Goal: Use online tool/utility: Utilize a website feature to perform a specific function

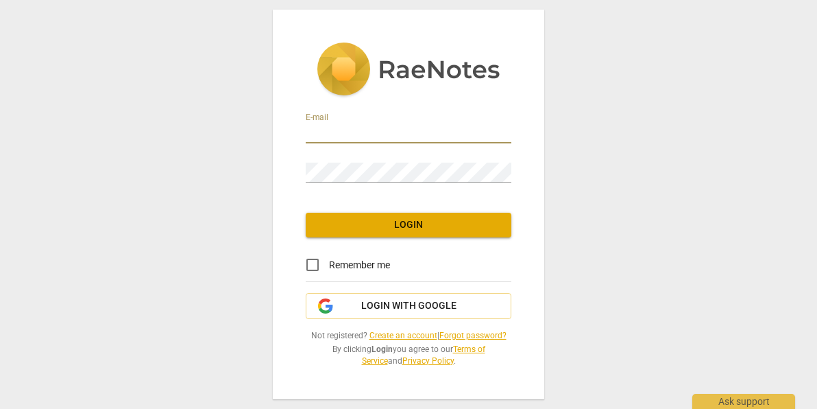
click at [415, 136] on input "email" at bounding box center [409, 133] width 206 height 20
type input "[PERSON_NAME][EMAIL_ADDRESS][DOMAIN_NAME]"
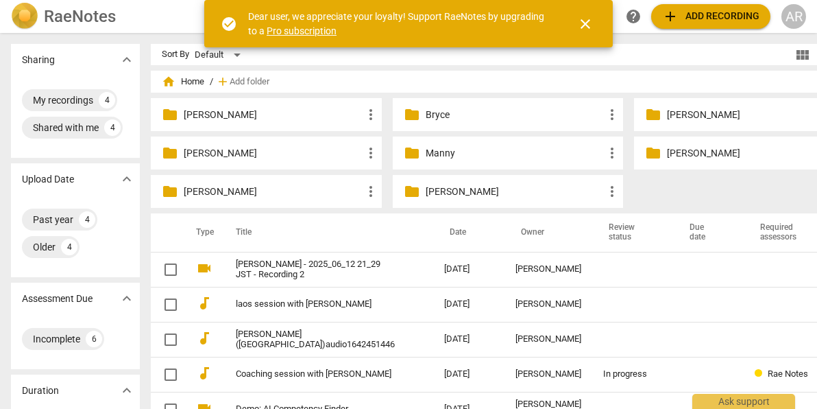
click at [672, 21] on span "add" at bounding box center [670, 16] width 16 height 16
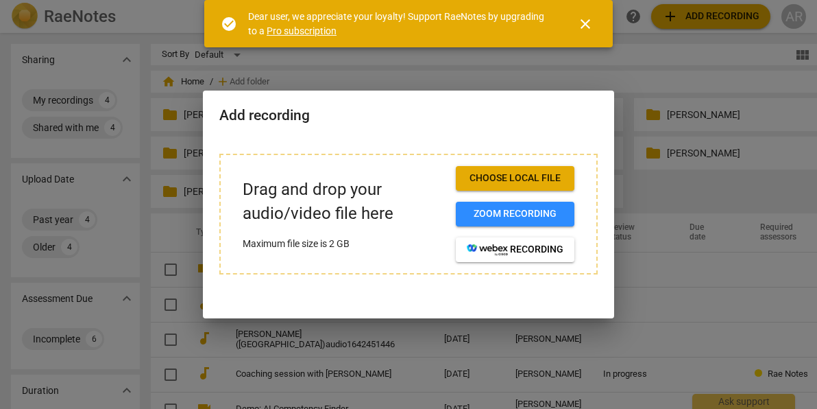
click at [545, 178] on span "Choose local file" at bounding box center [515, 178] width 97 height 14
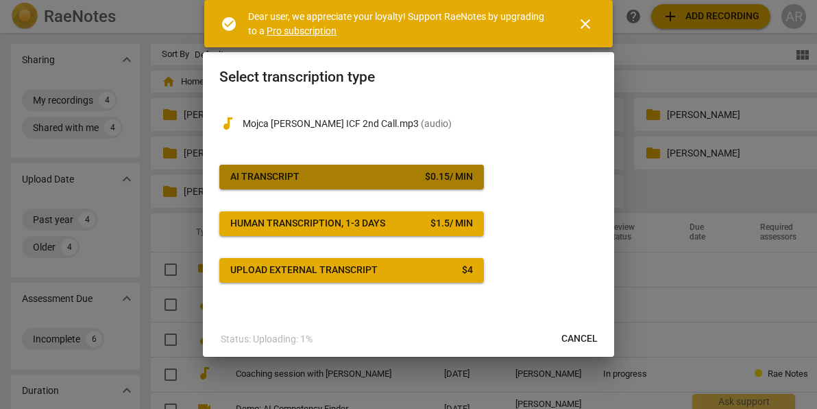
click at [446, 176] on div "$ 0.15 / min" at bounding box center [449, 177] width 48 height 14
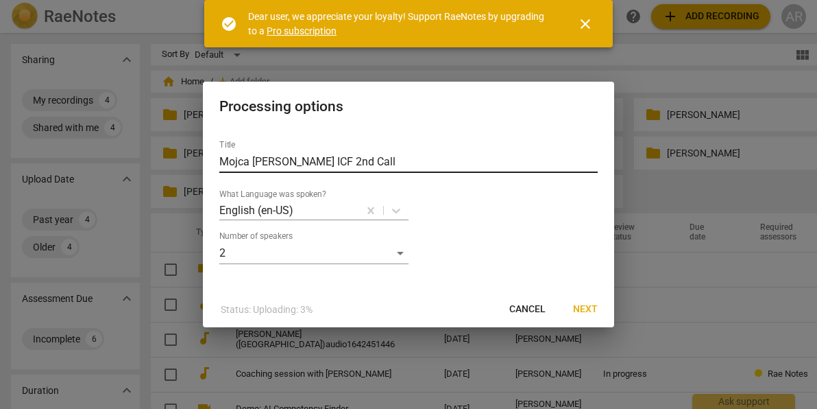
click at [237, 161] on input "Mojca [PERSON_NAME] ICF 2nd Call" at bounding box center [408, 162] width 379 height 22
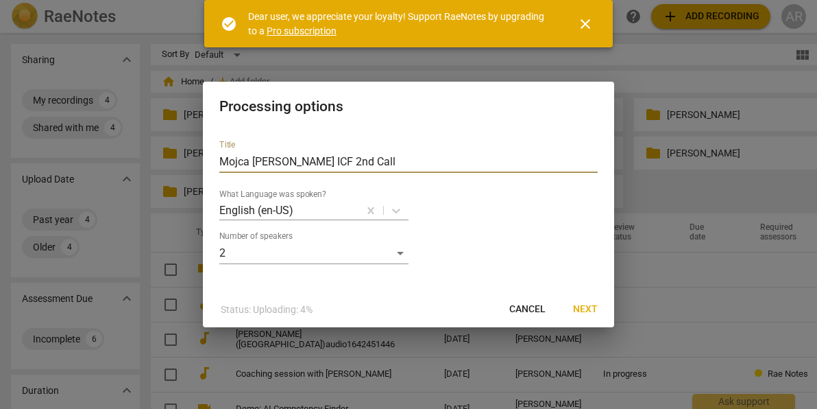
click at [237, 161] on input "Mojca [PERSON_NAME] ICF 2nd Call" at bounding box center [408, 162] width 379 height 22
click at [588, 308] on span "Next" at bounding box center [585, 309] width 25 height 14
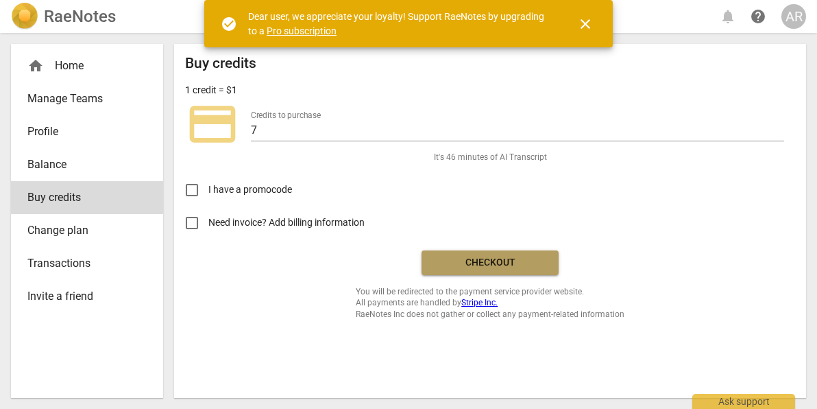
click at [505, 263] on span "Checkout" at bounding box center [490, 263] width 115 height 14
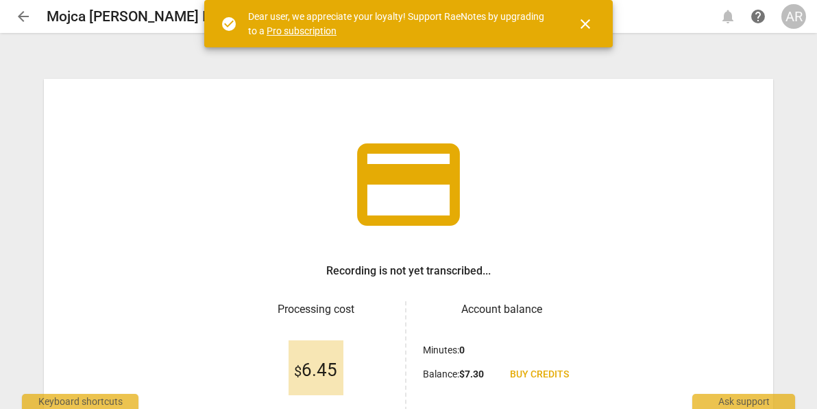
scroll to position [132, 0]
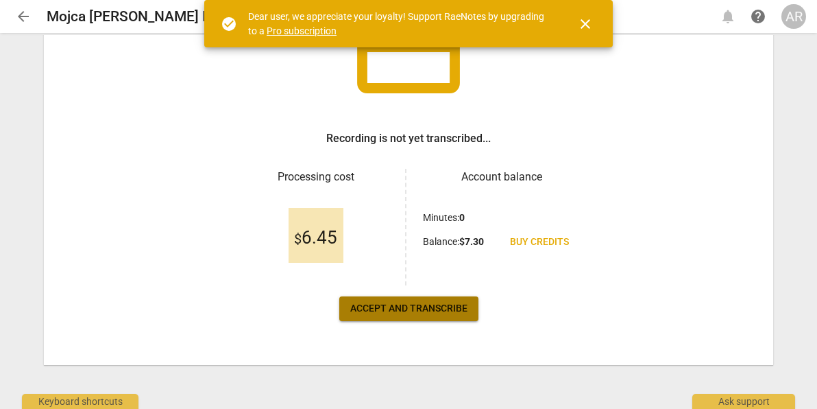
click at [431, 310] on span "Accept and transcribe" at bounding box center [408, 309] width 117 height 14
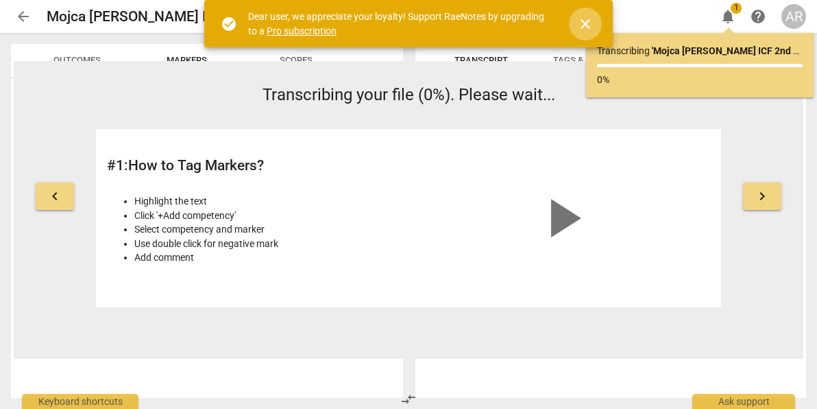
click at [588, 27] on span "close" at bounding box center [585, 24] width 16 height 16
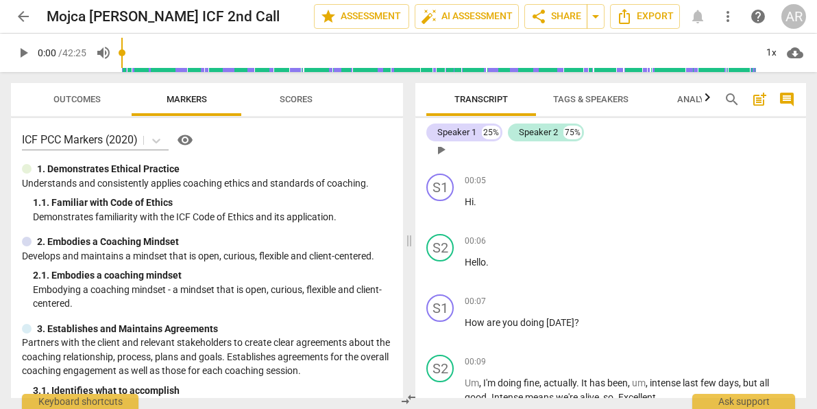
scroll to position [125, 0]
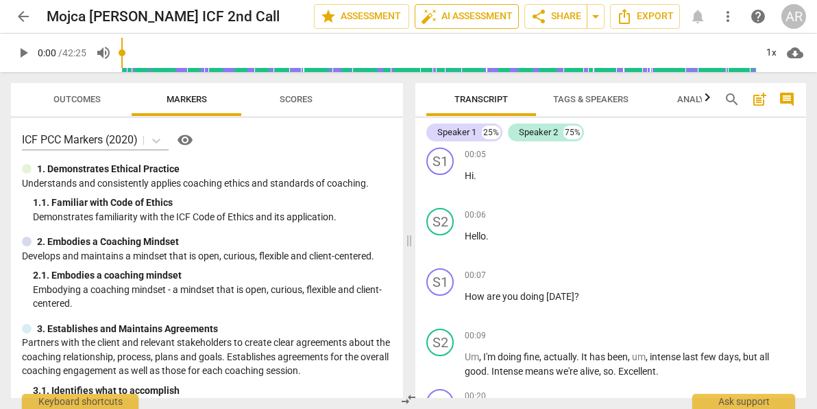
click at [435, 14] on span "auto_fix_high AI Assessment" at bounding box center [467, 16] width 92 height 16
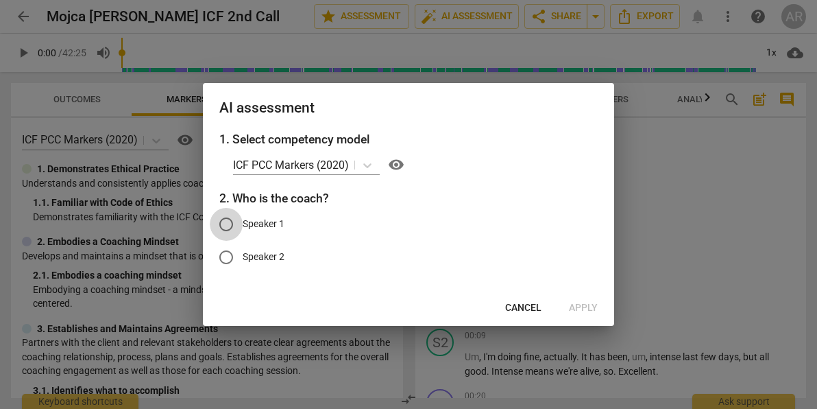
click at [230, 222] on input "Speaker 1" at bounding box center [226, 224] width 33 height 33
radio input "true"
click at [576, 307] on span "Apply" at bounding box center [583, 308] width 29 height 14
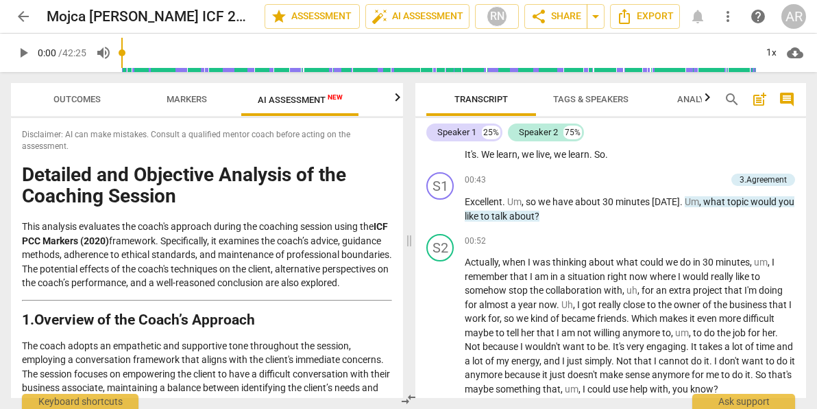
scroll to position [498, 0]
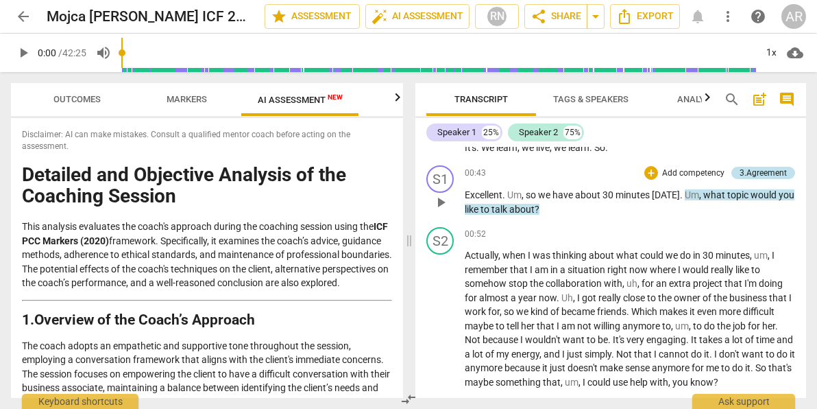
click at [740, 172] on div "3.Agreement" at bounding box center [763, 173] width 47 height 12
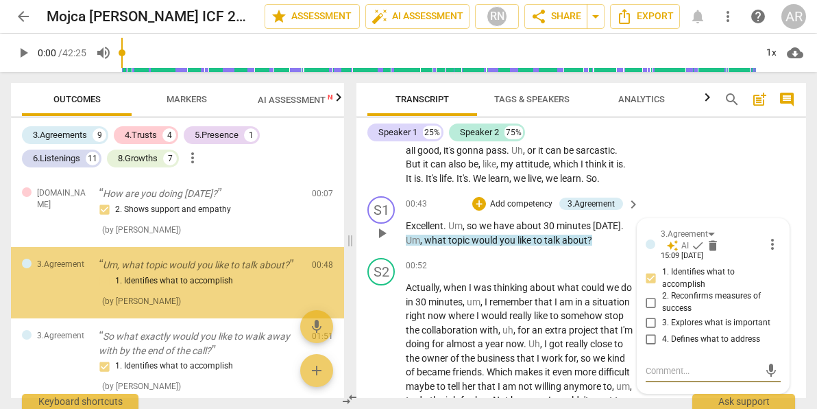
scroll to position [506, 0]
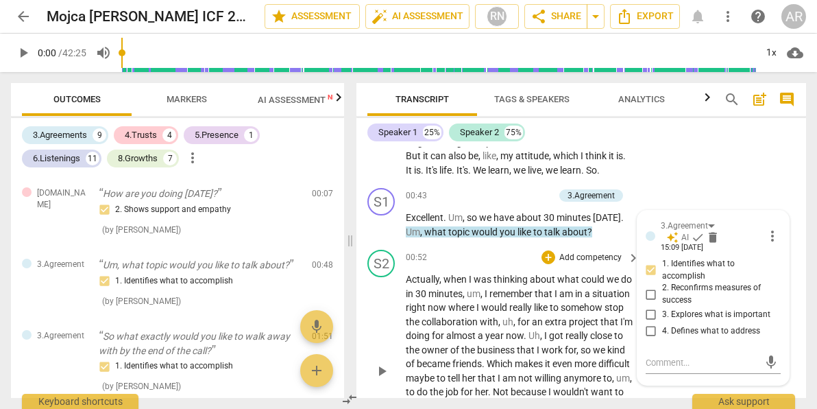
click at [588, 276] on span "could" at bounding box center [593, 279] width 25 height 11
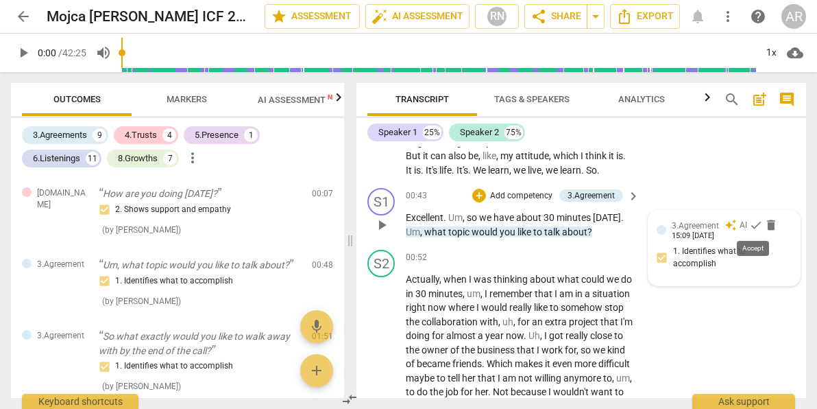
click at [749, 224] on span "check" at bounding box center [756, 225] width 14 height 14
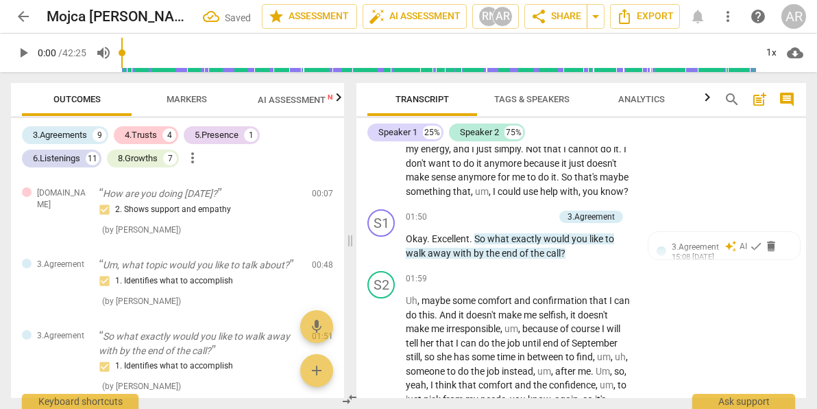
scroll to position [787, 0]
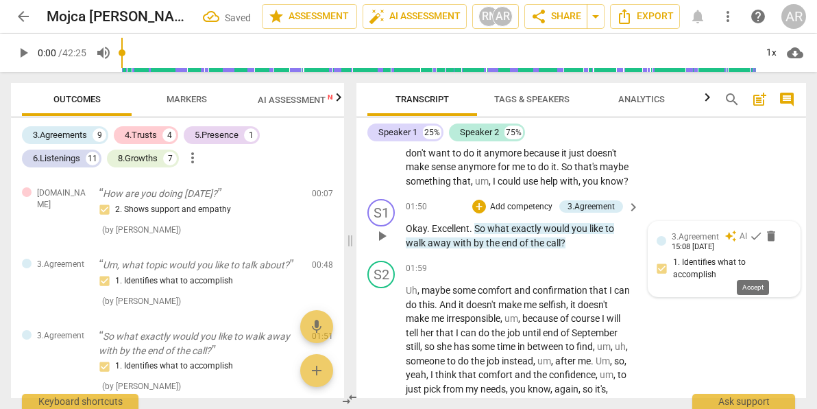
click at [749, 243] on span "check" at bounding box center [756, 236] width 14 height 14
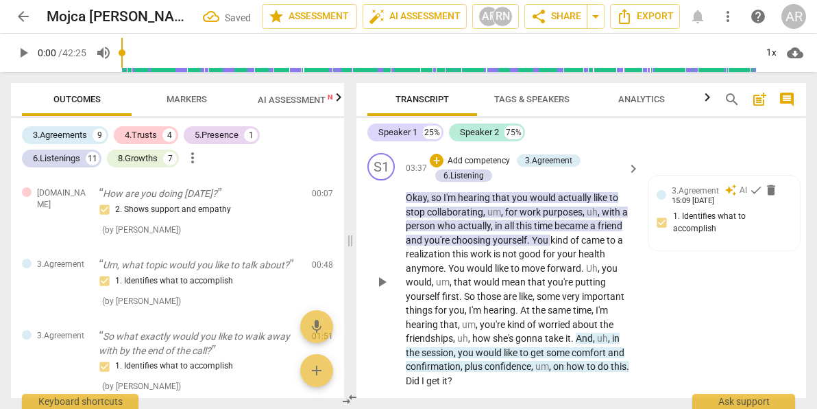
scroll to position [1301, 0]
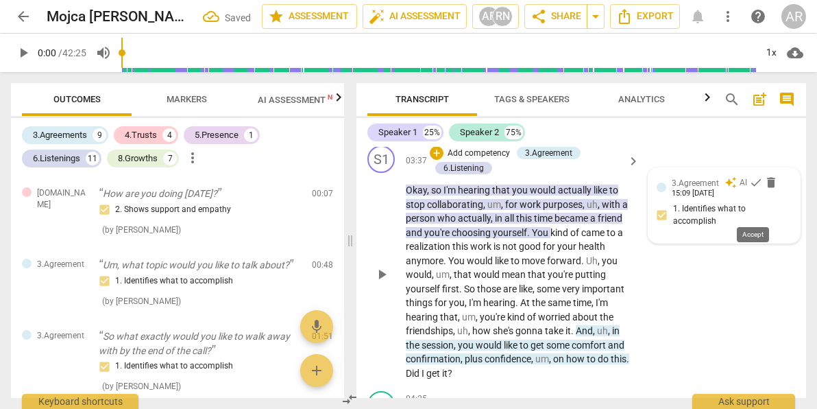
click at [752, 189] on span "check" at bounding box center [756, 183] width 14 height 14
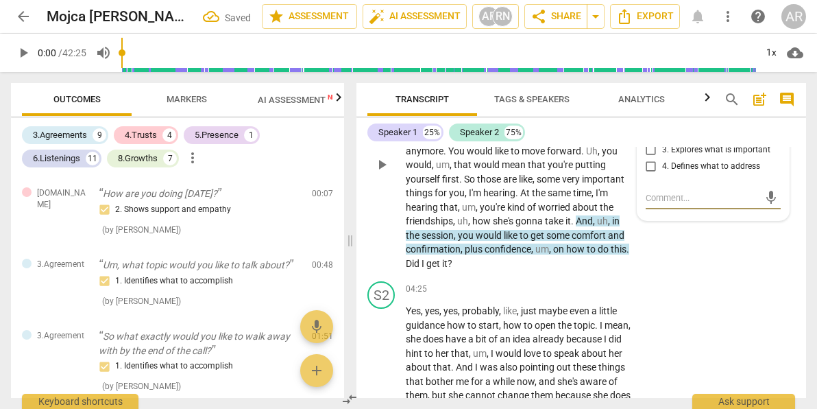
scroll to position [1419, 0]
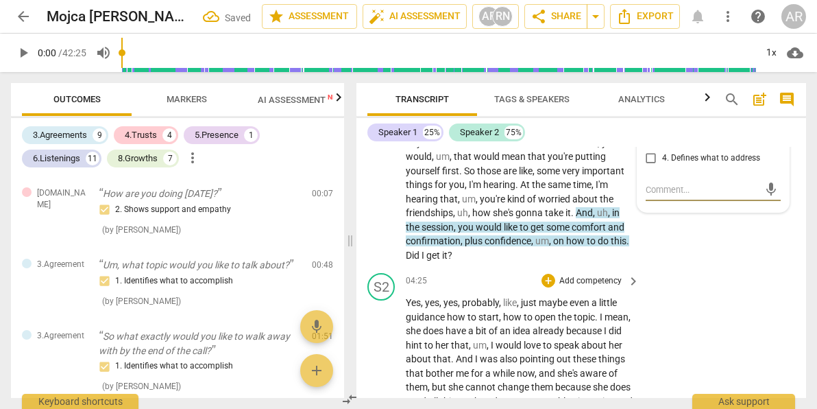
click at [559, 287] on p "Add competency" at bounding box center [590, 281] width 65 height 12
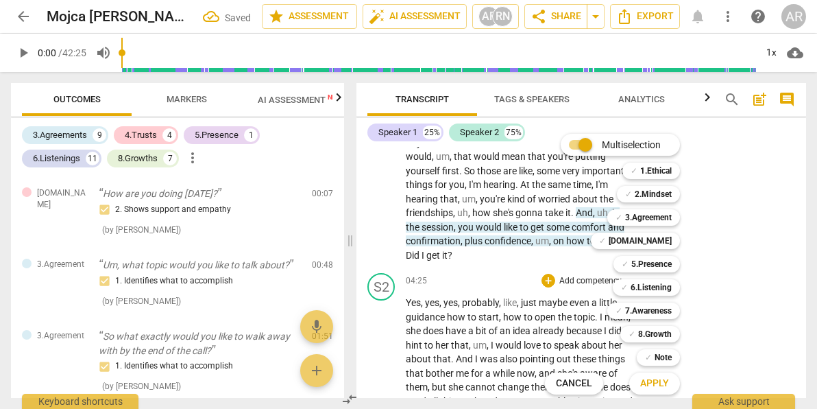
click at [557, 283] on div "Multiselection m ✓ 1.Ethical 1 ✓ 2.Mindset 2 ✓ 3.Agreement 3 ✓ [DOMAIN_NAME] 4 …" at bounding box center [623, 263] width 167 height 267
click at [768, 268] on div at bounding box center [408, 204] width 817 height 409
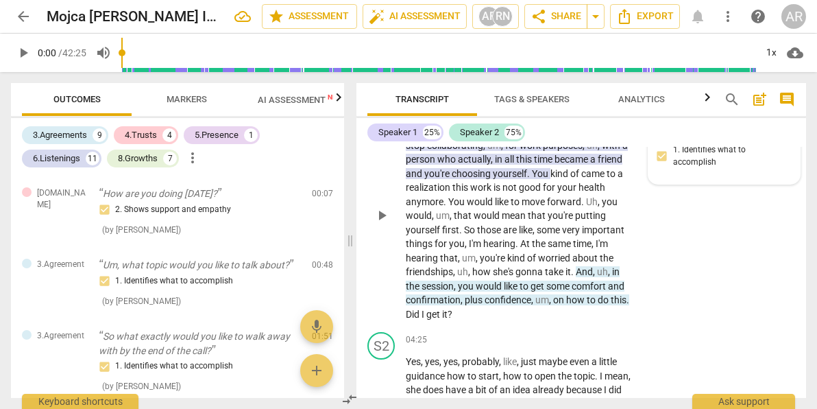
scroll to position [1352, 0]
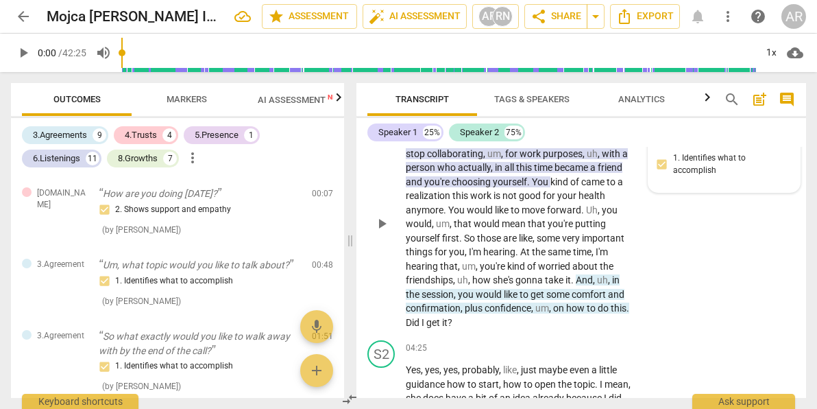
click at [601, 285] on span "uh" at bounding box center [602, 279] width 11 height 11
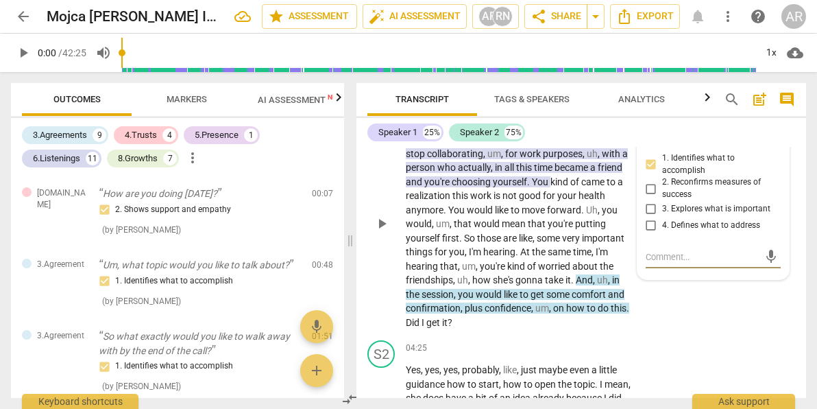
click at [595, 145] on span "like" at bounding box center [602, 139] width 16 height 11
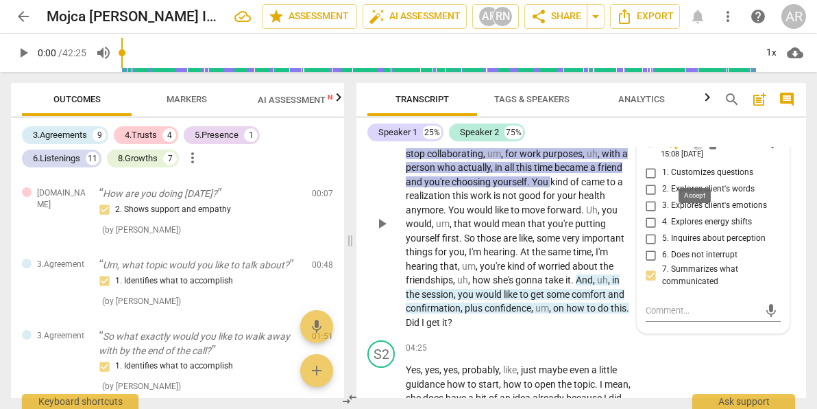
click at [695, 151] on span "check" at bounding box center [698, 144] width 14 height 14
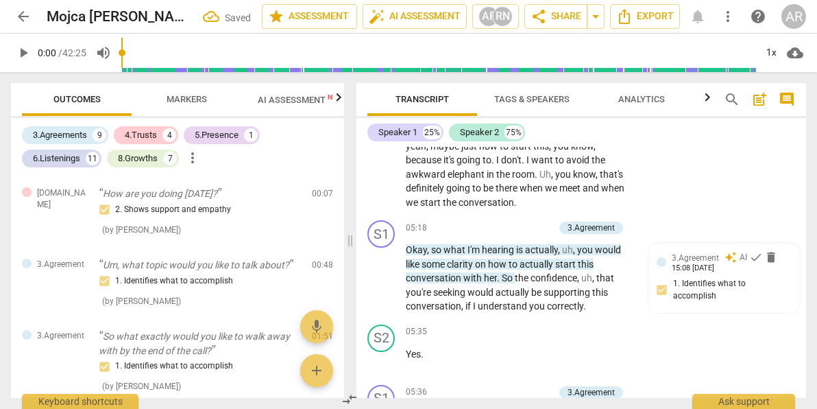
scroll to position [1752, 0]
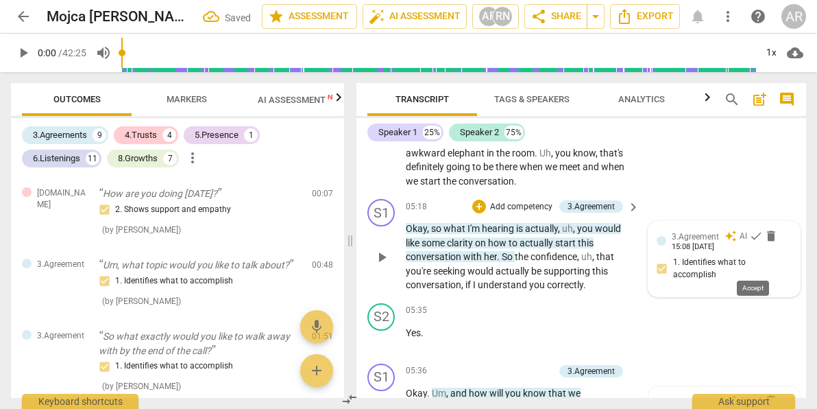
click at [751, 243] on span "check" at bounding box center [756, 236] width 14 height 14
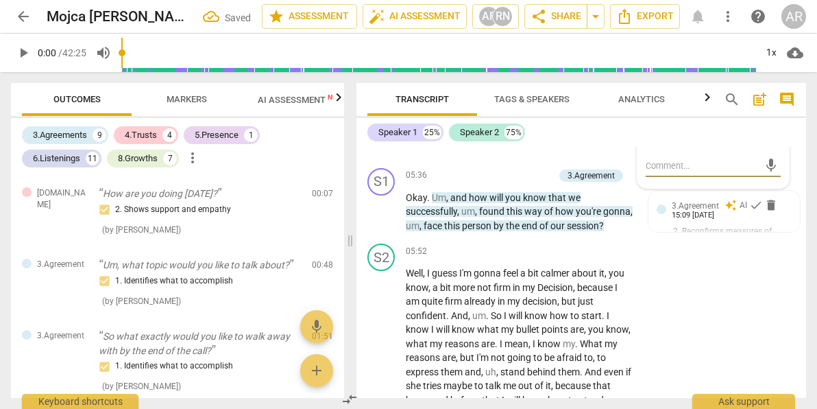
scroll to position [1973, 0]
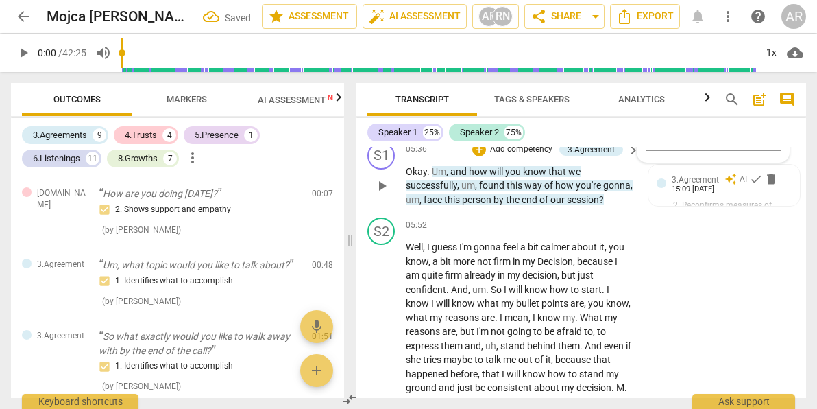
click at [522, 205] on span "the" at bounding box center [514, 199] width 16 height 11
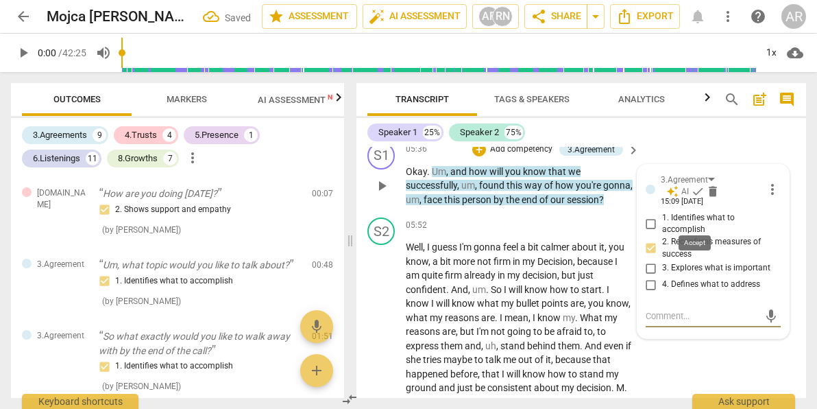
click at [693, 198] on span "check" at bounding box center [698, 191] width 14 height 14
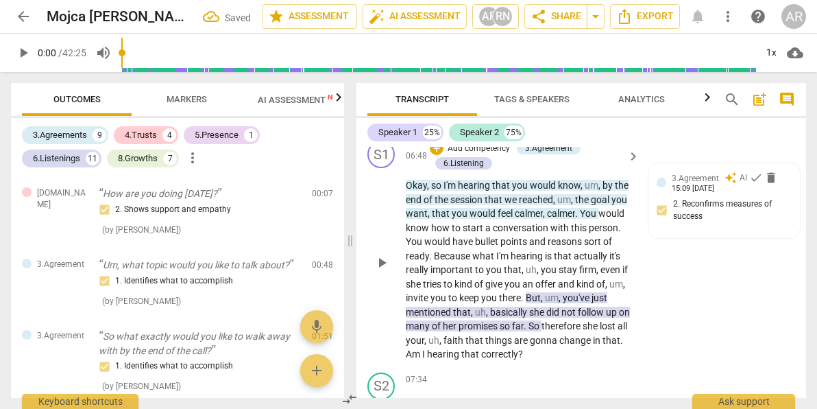
scroll to position [2319, 0]
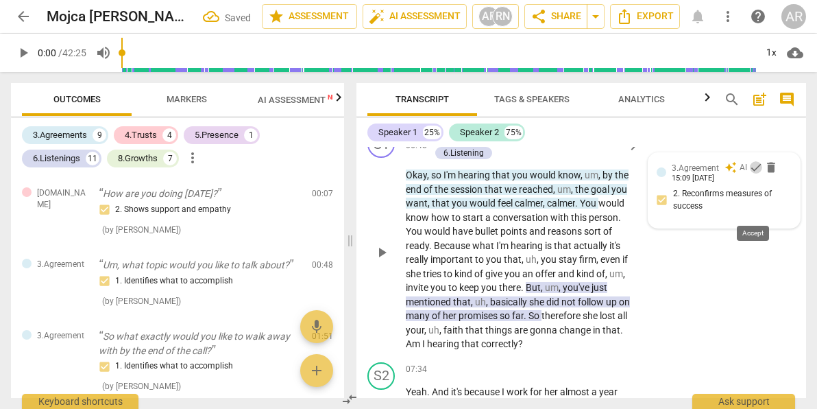
click at [750, 174] on span "check" at bounding box center [756, 167] width 14 height 14
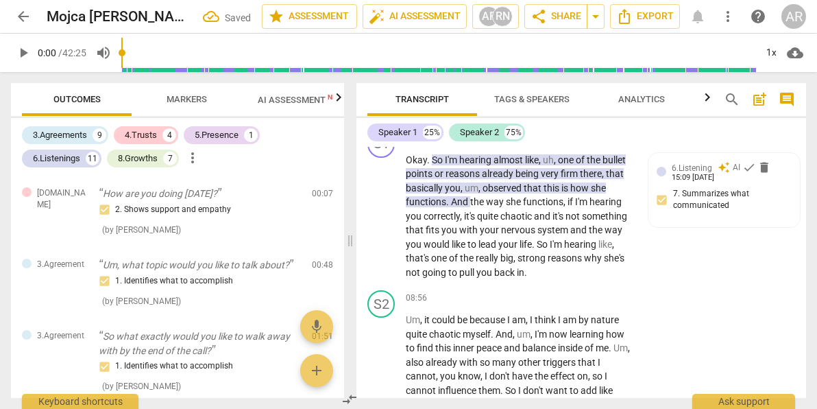
scroll to position [2849, 0]
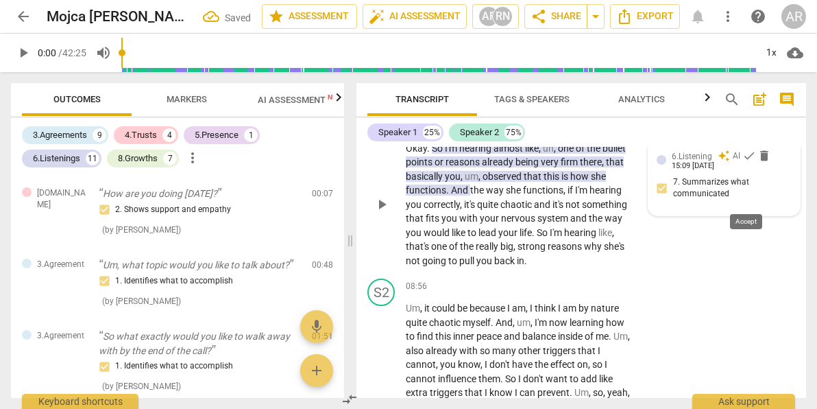
click at [744, 163] on span "check" at bounding box center [750, 156] width 14 height 14
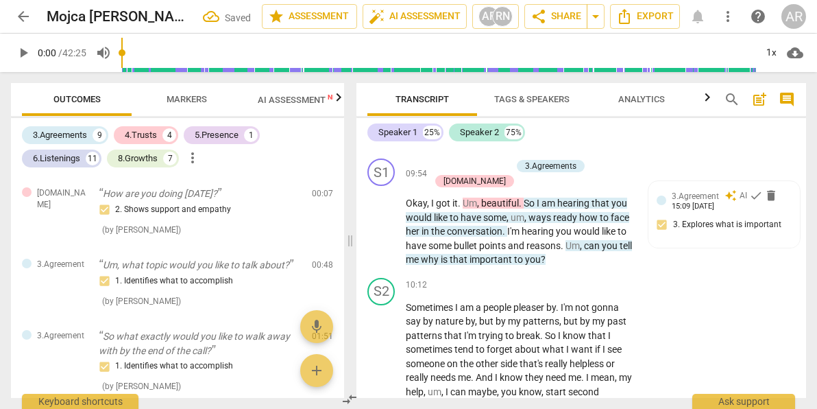
scroll to position [3251, 0]
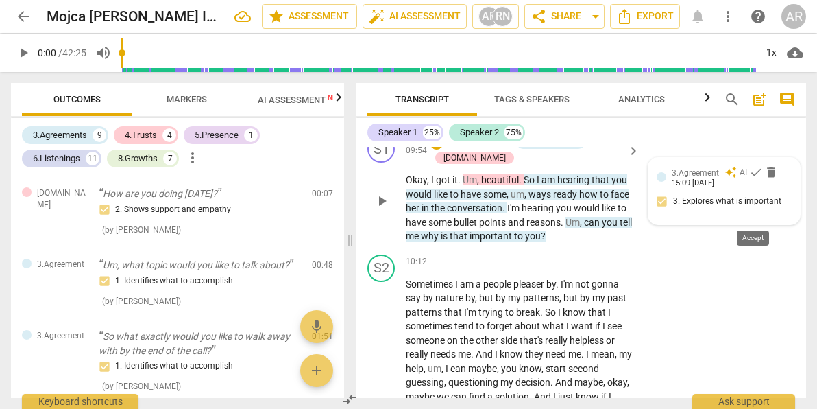
click at [752, 179] on span "check" at bounding box center [756, 172] width 14 height 14
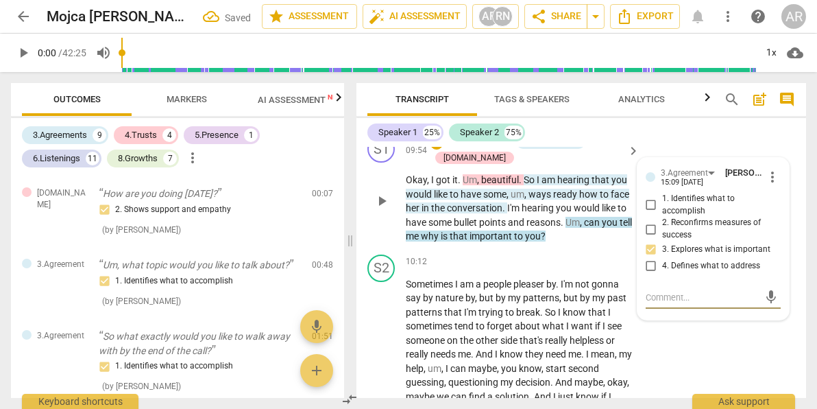
scroll to position [3316, 0]
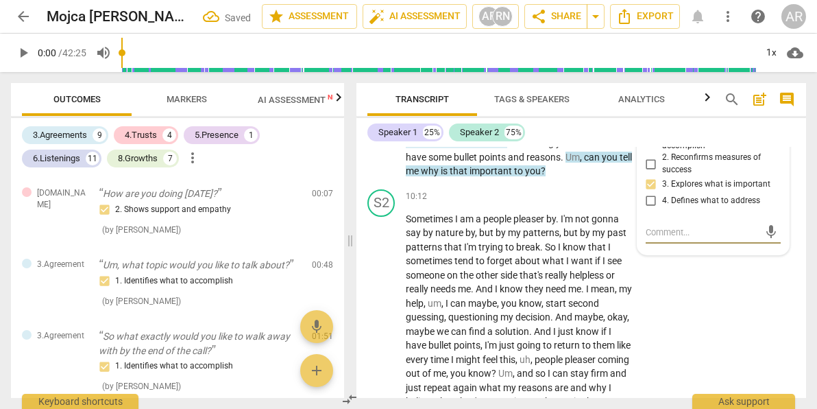
click at [541, 176] on span "you" at bounding box center [533, 170] width 16 height 11
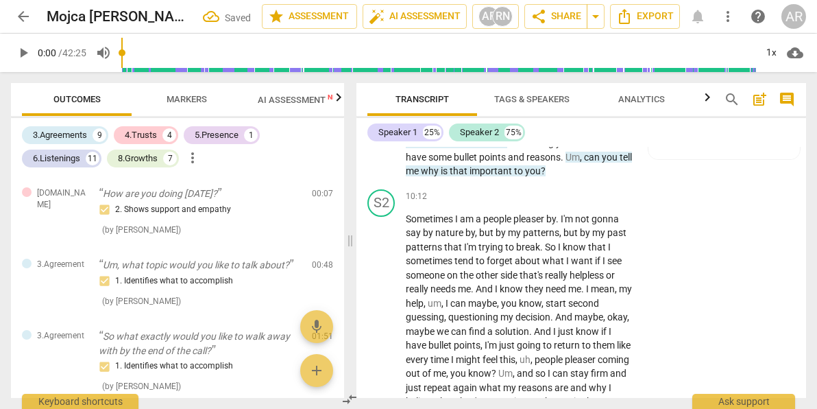
click at [590, 134] on span "how" at bounding box center [589, 128] width 21 height 11
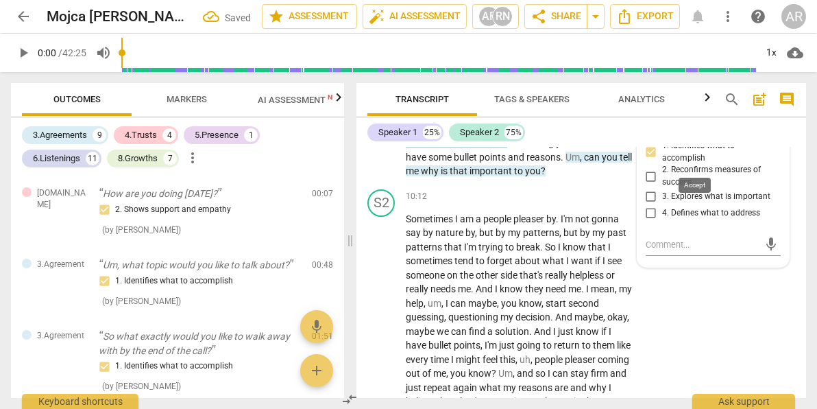
click at [696, 126] on span "check" at bounding box center [698, 119] width 14 height 14
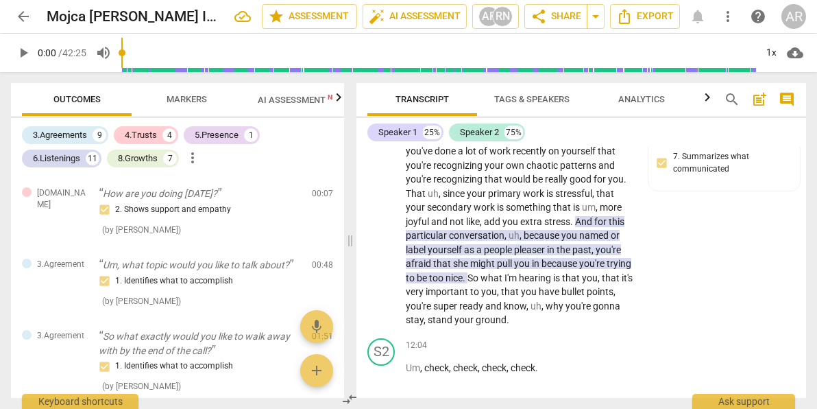
scroll to position [3677, 0]
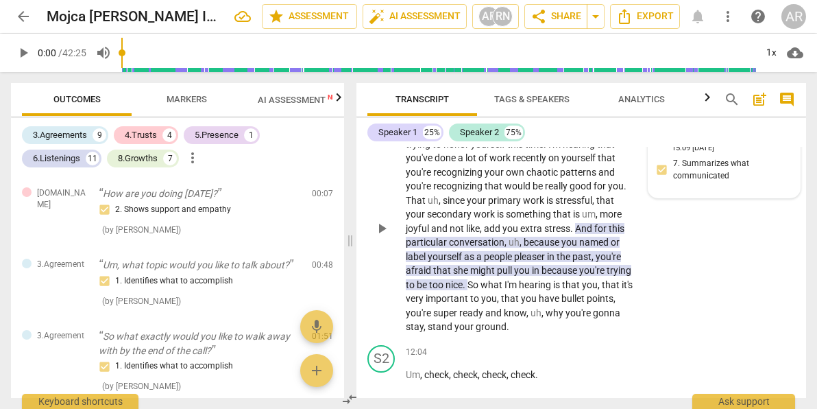
click at [745, 144] on span "check" at bounding box center [750, 137] width 14 height 14
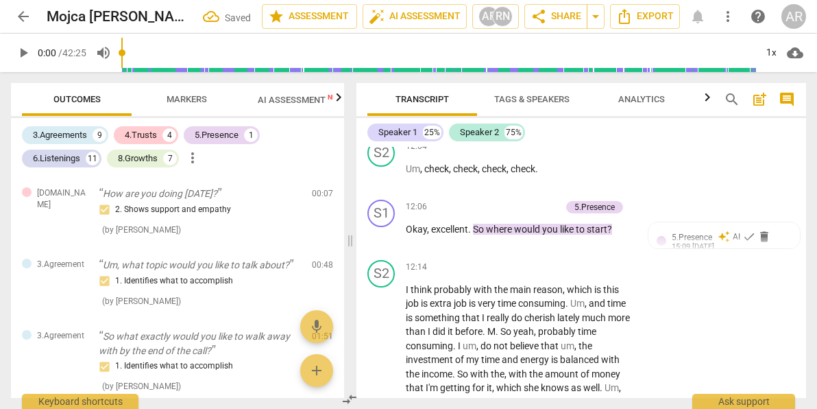
scroll to position [3893, 0]
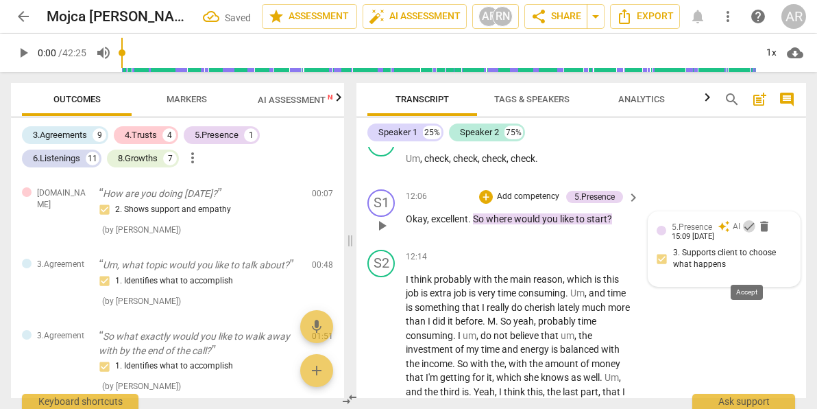
click at [747, 233] on span "check" at bounding box center [750, 226] width 14 height 14
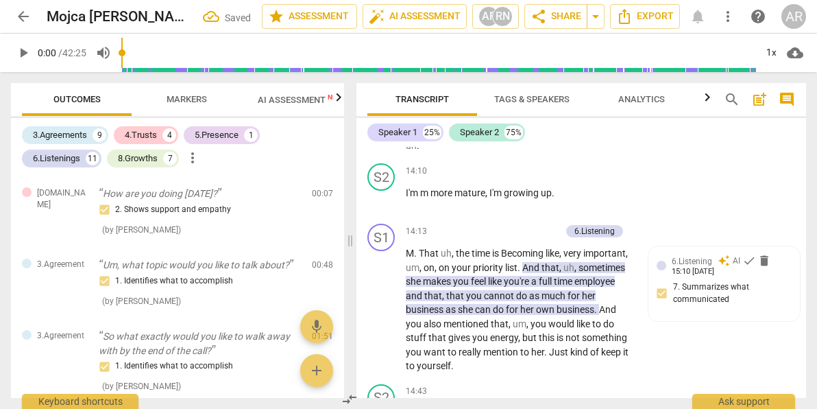
scroll to position [4541, 0]
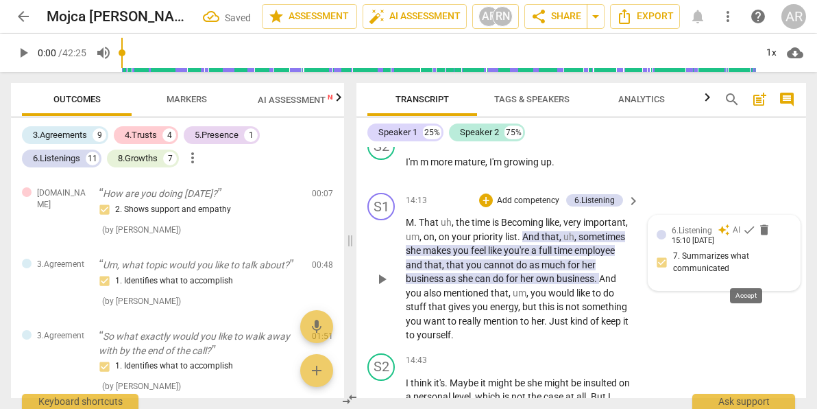
click at [745, 237] on span "check" at bounding box center [750, 230] width 14 height 14
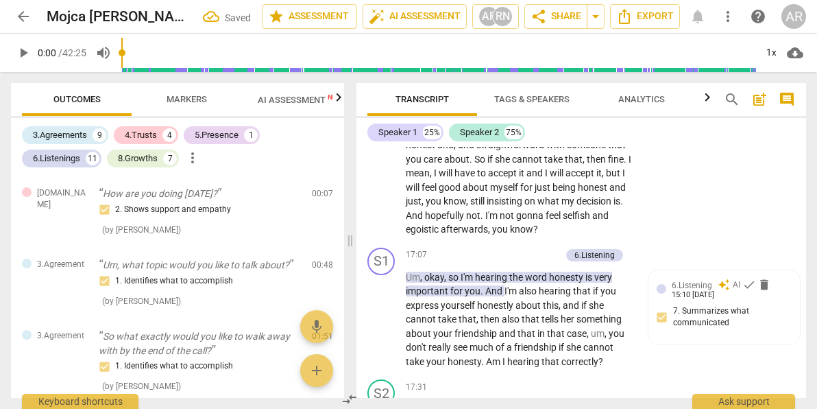
scroll to position [5401, 0]
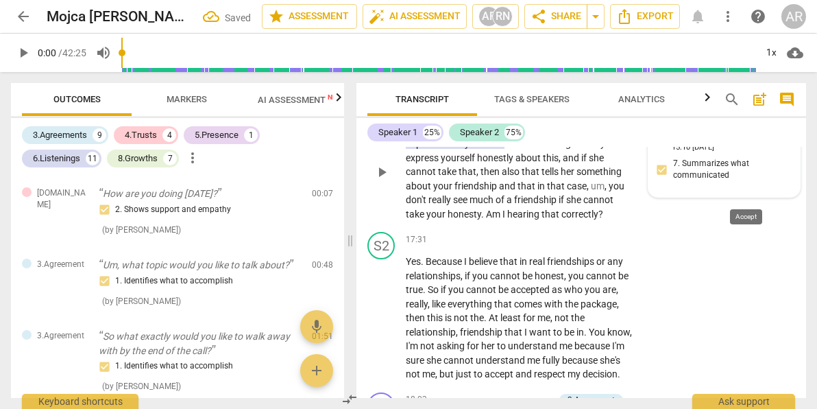
click at [745, 144] on span "check" at bounding box center [750, 137] width 14 height 14
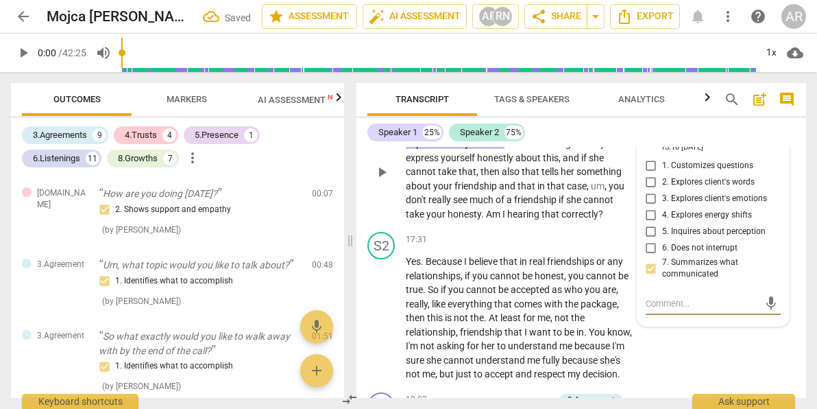
click at [649, 240] on input "5. Inquires about perception" at bounding box center [651, 232] width 22 height 16
checkbox input "true"
click at [648, 191] on input "2. Explores client's words" at bounding box center [651, 182] width 22 height 16
checkbox input "true"
click at [605, 191] on span "," at bounding box center [607, 185] width 4 height 11
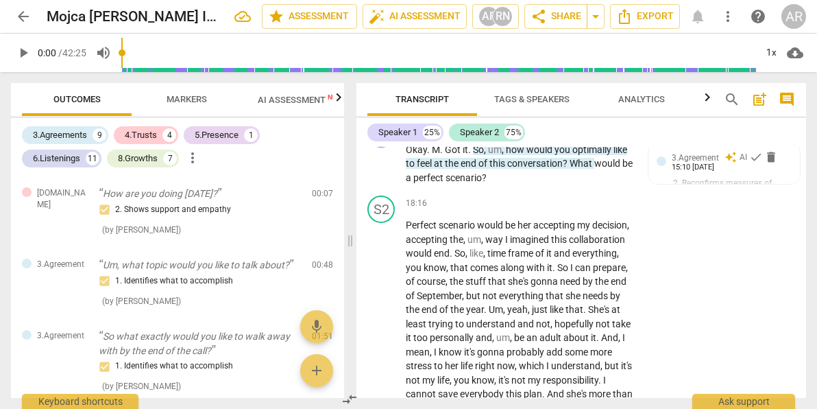
scroll to position [5730, 0]
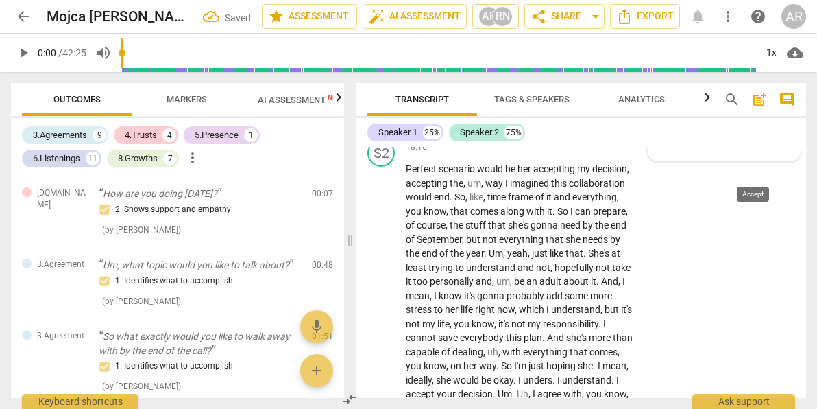
click at [752, 108] on span "check" at bounding box center [756, 101] width 14 height 14
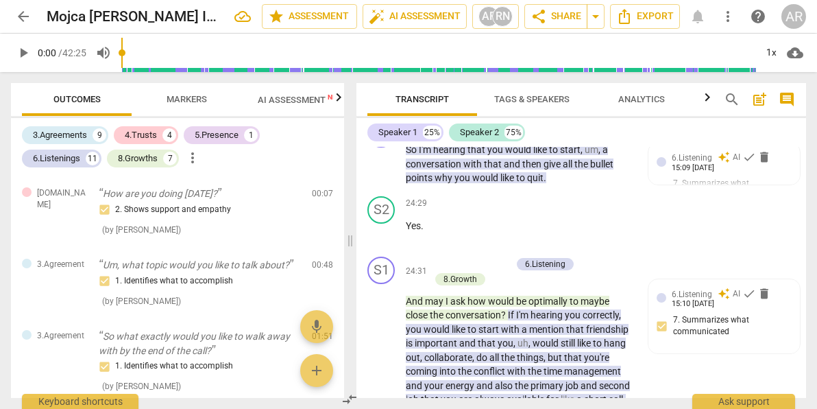
scroll to position [7379, 0]
click at [746, 163] on span "check" at bounding box center [750, 156] width 14 height 14
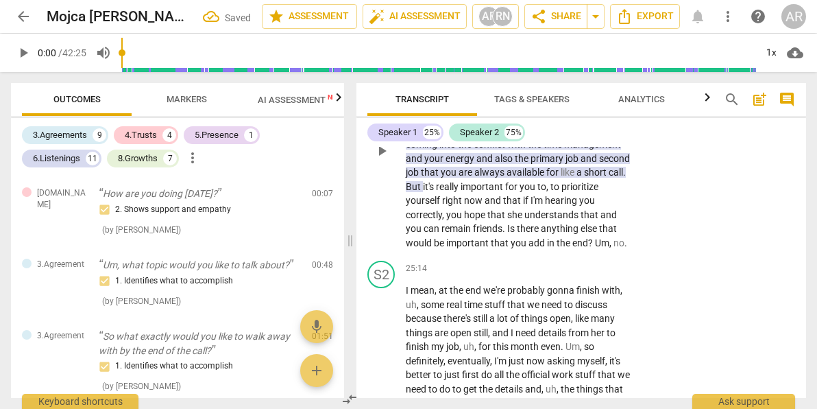
scroll to position [7608, 0]
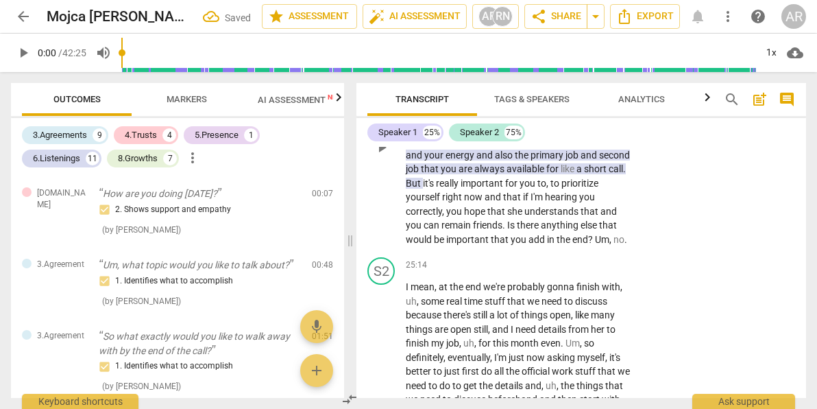
click at [568, 146] on span "management" at bounding box center [592, 140] width 57 height 11
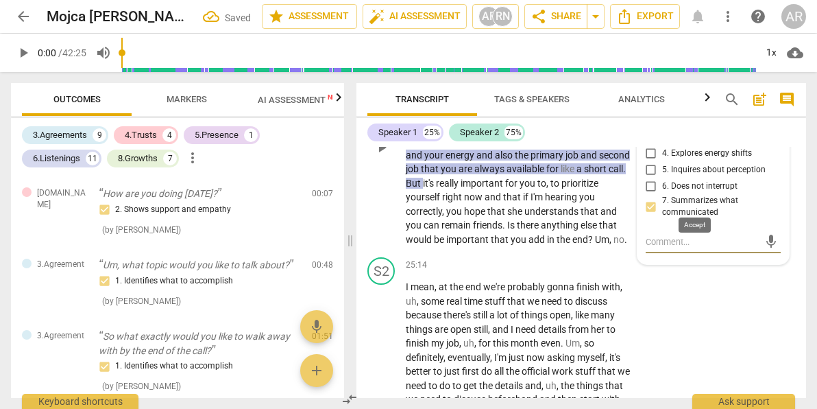
click at [695, 82] on span "check" at bounding box center [698, 76] width 14 height 14
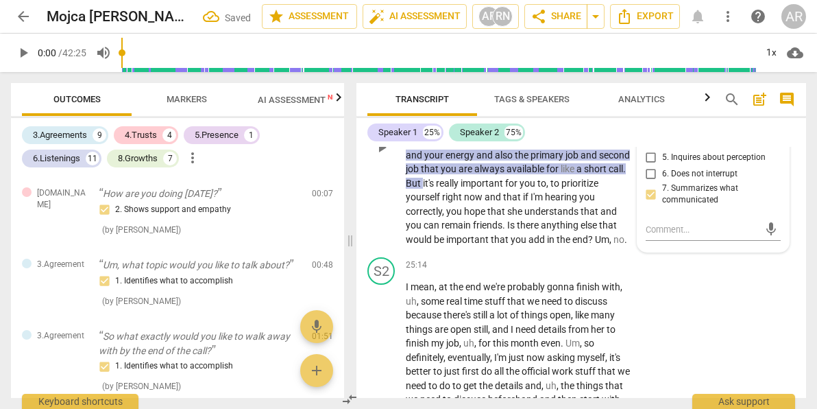
click at [479, 76] on span "how" at bounding box center [478, 70] width 21 height 11
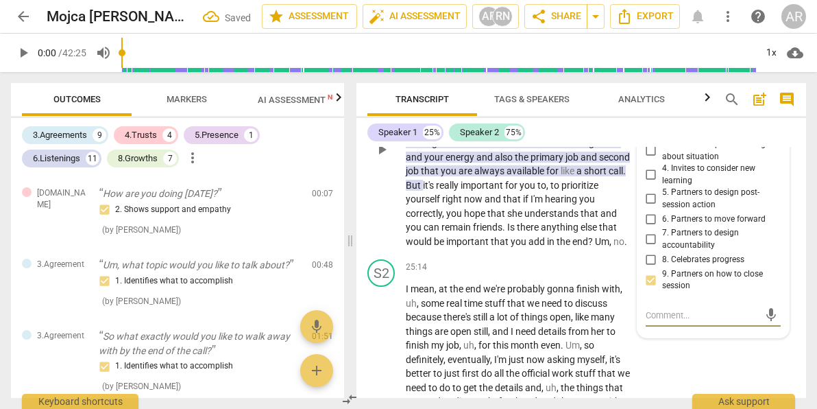
scroll to position [7606, 0]
click at [493, 206] on p "And may I ask how would be optimally to maybe close the conversation ? If I'm h…" at bounding box center [519, 158] width 227 height 183
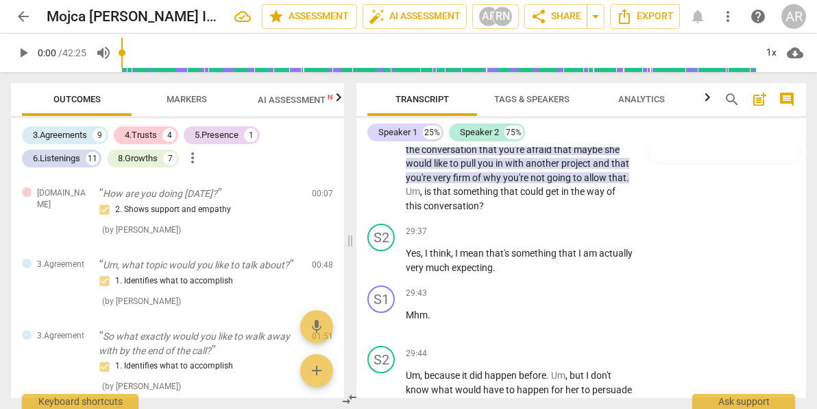
scroll to position [9031, 0]
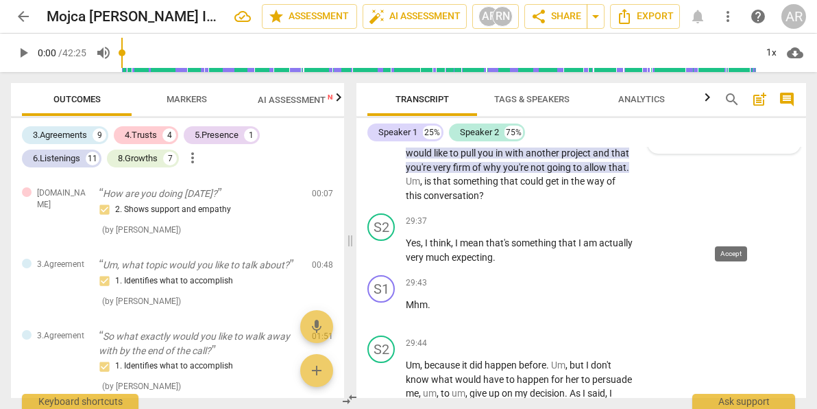
click at [716, 109] on span "check" at bounding box center [709, 102] width 14 height 14
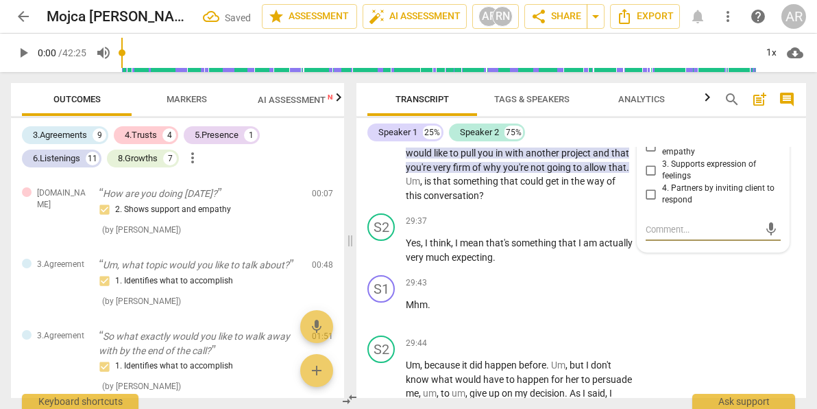
click at [610, 202] on p "Excellent . I love your positivity about this and that your hopes are ah , actu…" at bounding box center [519, 146] width 227 height 112
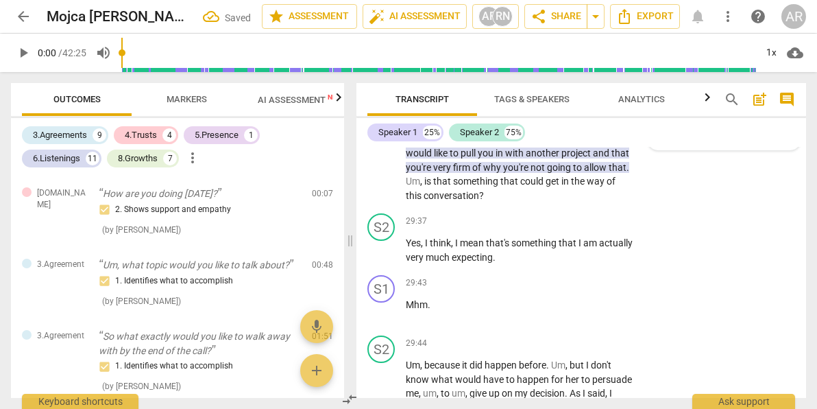
click at [595, 102] on span "and" at bounding box center [588, 96] width 19 height 11
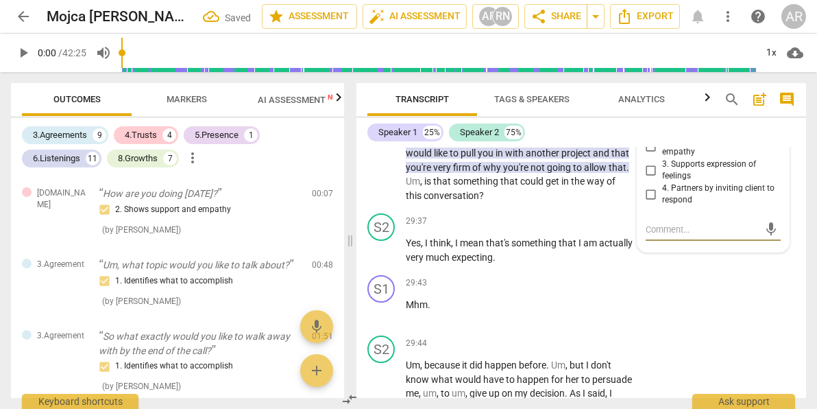
click at [582, 202] on p "Excellent . I love your positivity about this and that your hopes are ah , actu…" at bounding box center [519, 146] width 227 height 112
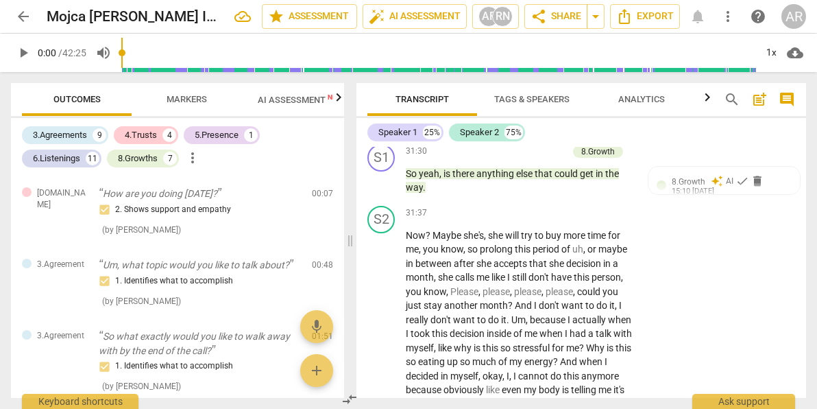
scroll to position [9775, 0]
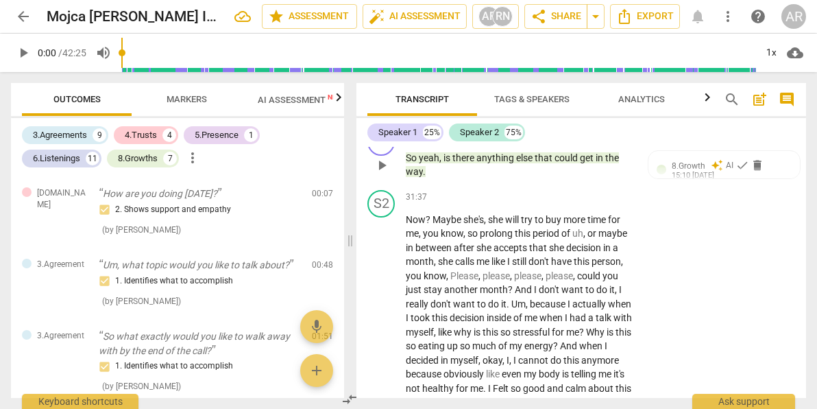
click at [614, 163] on span "the" at bounding box center [612, 157] width 14 height 11
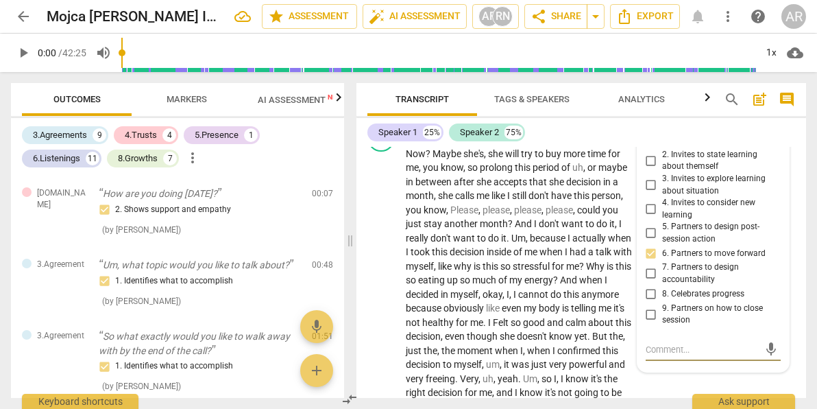
scroll to position [9781, 0]
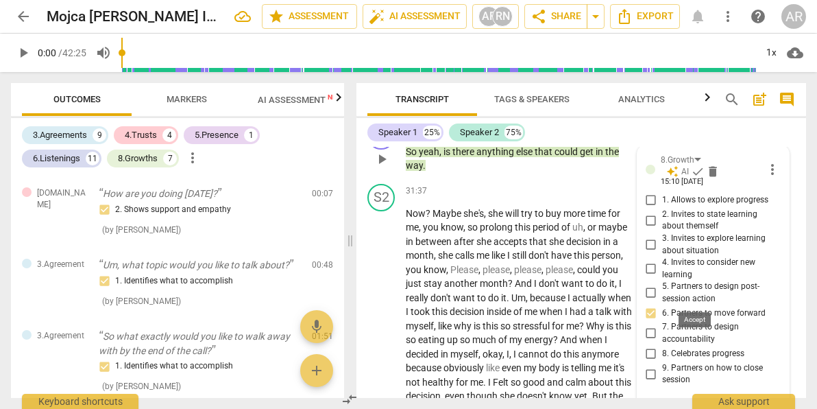
click at [695, 178] on span "check" at bounding box center [698, 172] width 14 height 14
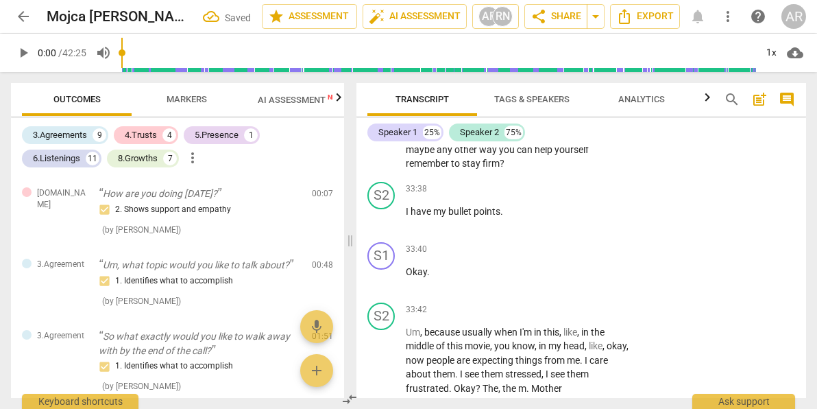
scroll to position [10316, 0]
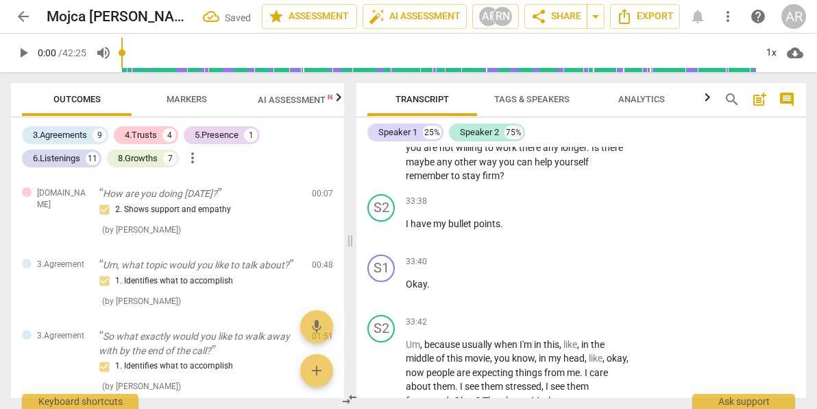
click at [614, 111] on span "You're" at bounding box center [615, 105] width 26 height 11
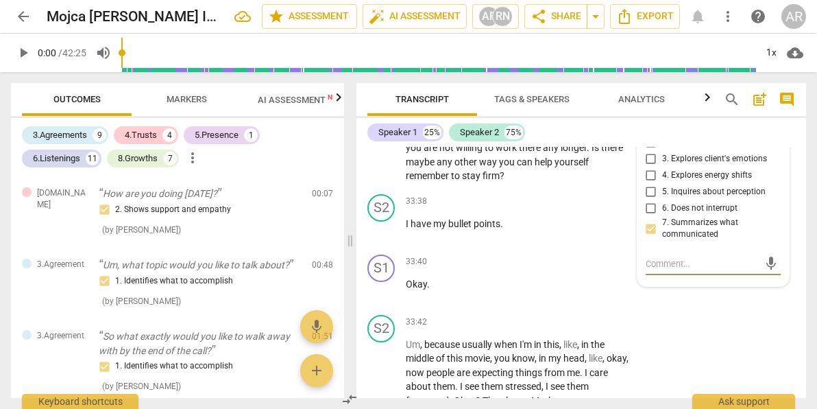
click at [651, 200] on input "5. Inquires about perception" at bounding box center [651, 192] width 22 height 16
checkbox input "true"
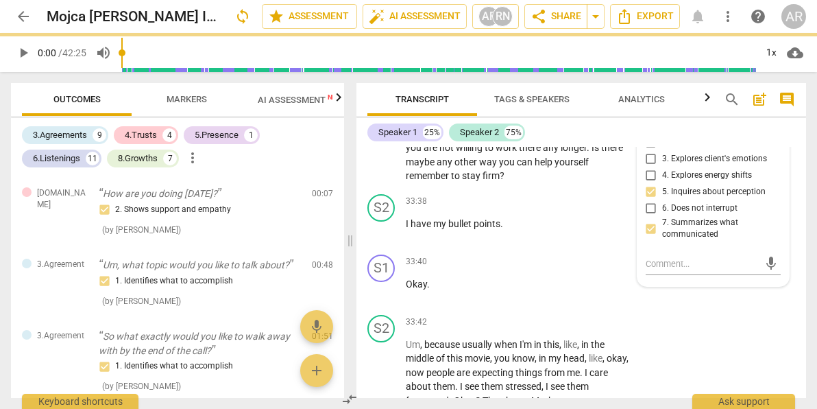
click at [647, 134] on input "1. Customizes questions" at bounding box center [651, 126] width 22 height 16
checkbox input "true"
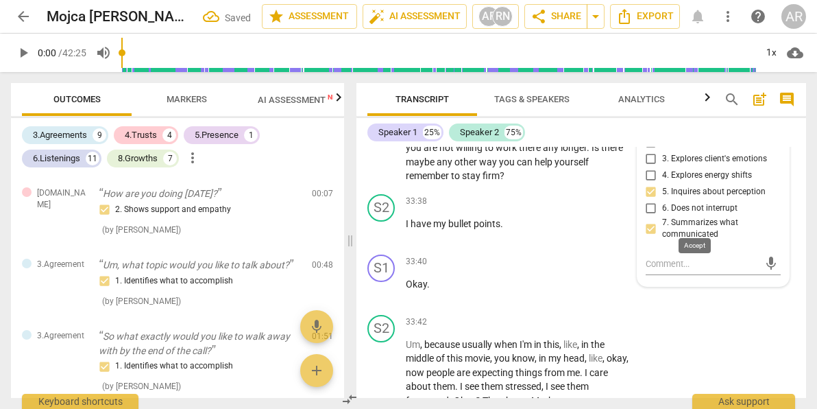
click at [694, 104] on span "check" at bounding box center [698, 98] width 14 height 14
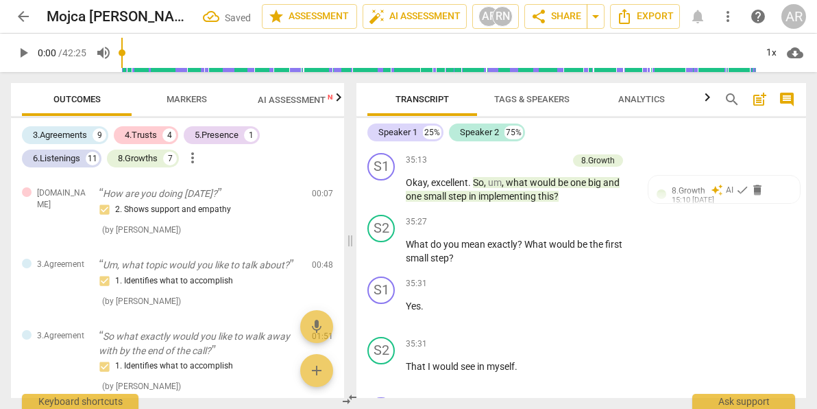
scroll to position [11093, 0]
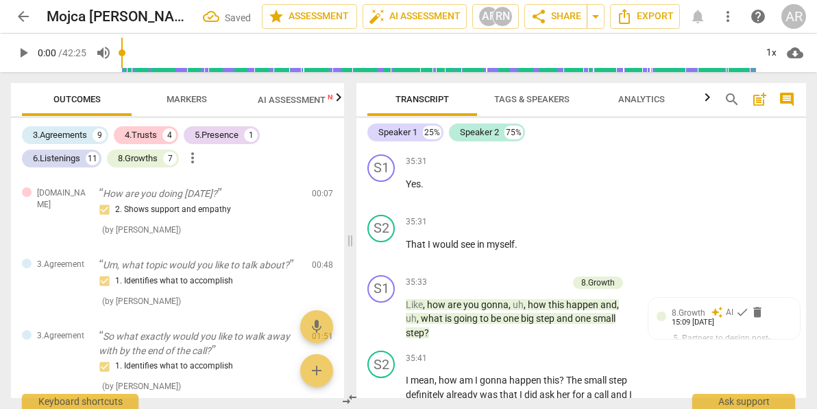
click at [595, 66] on span "big" at bounding box center [595, 60] width 15 height 11
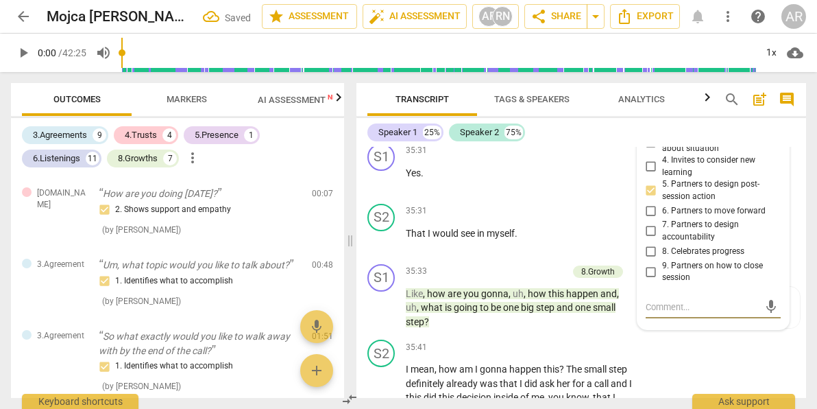
scroll to position [11110, 0]
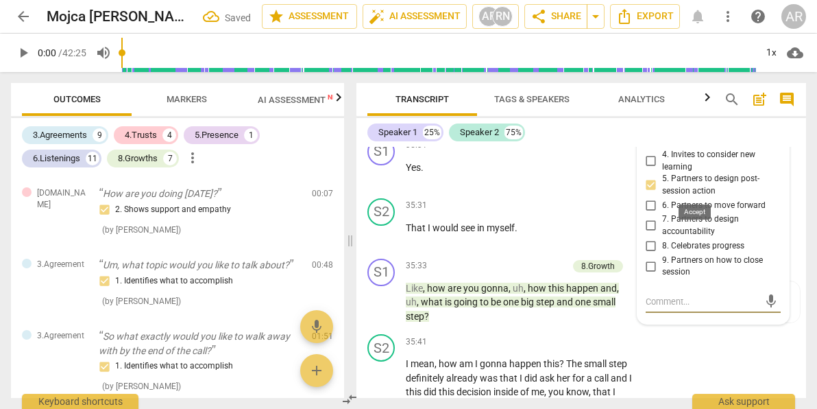
click at [696, 71] on span "check" at bounding box center [698, 64] width 14 height 14
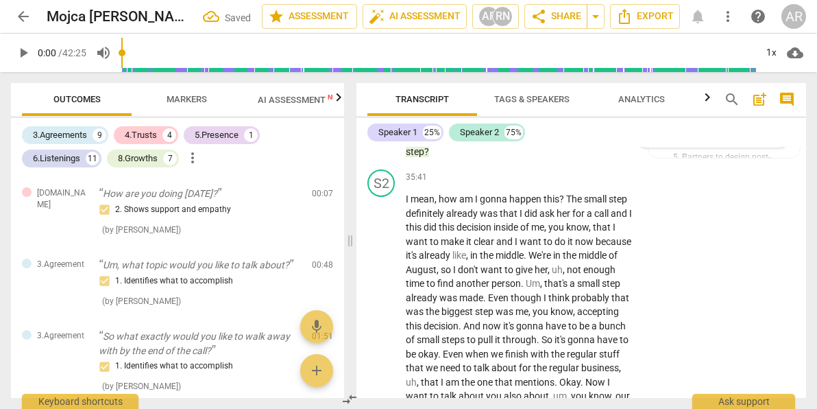
scroll to position [11287, 0]
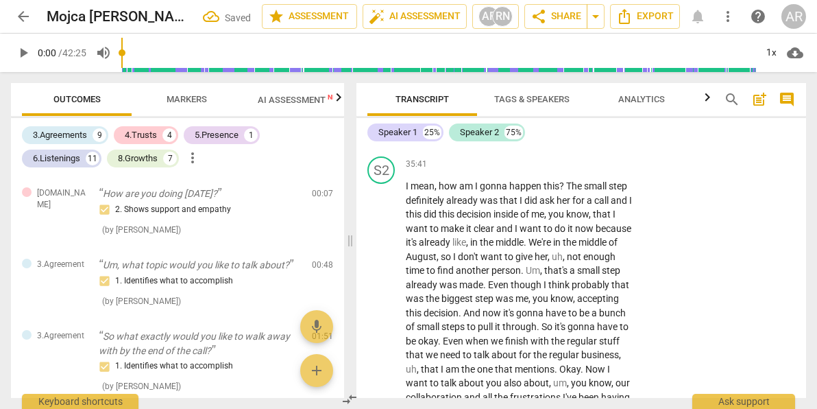
click at [604, 130] on span "small" at bounding box center [604, 124] width 23 height 11
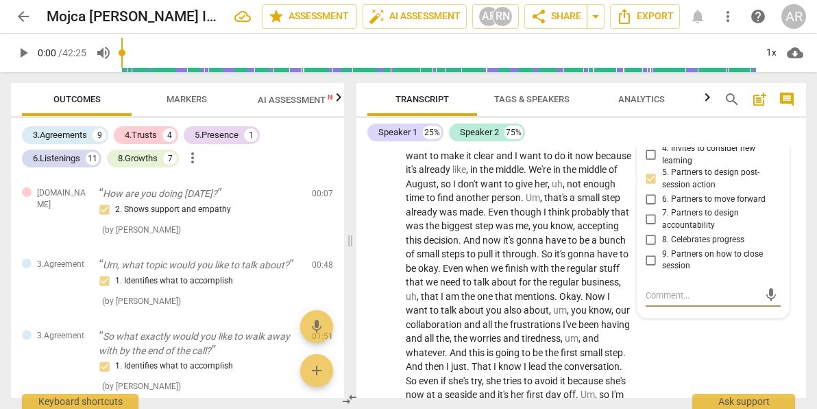
scroll to position [11374, 0]
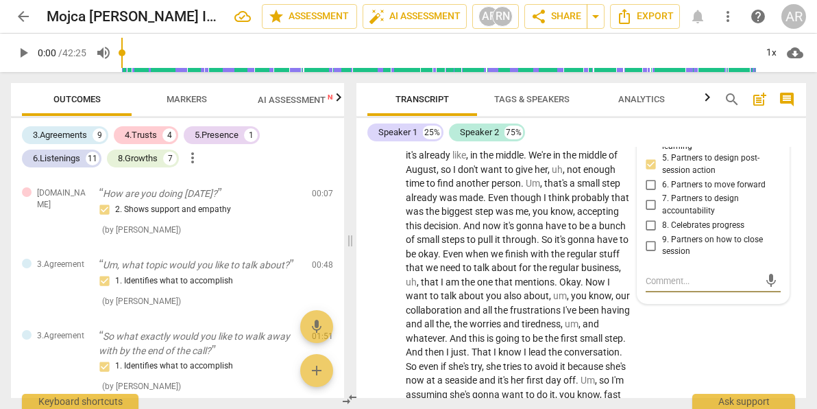
click at [648, 193] on input "6. Partners to move forward" at bounding box center [651, 184] width 22 height 16
checkbox input "true"
click at [695, 50] on span "check" at bounding box center [698, 43] width 14 height 14
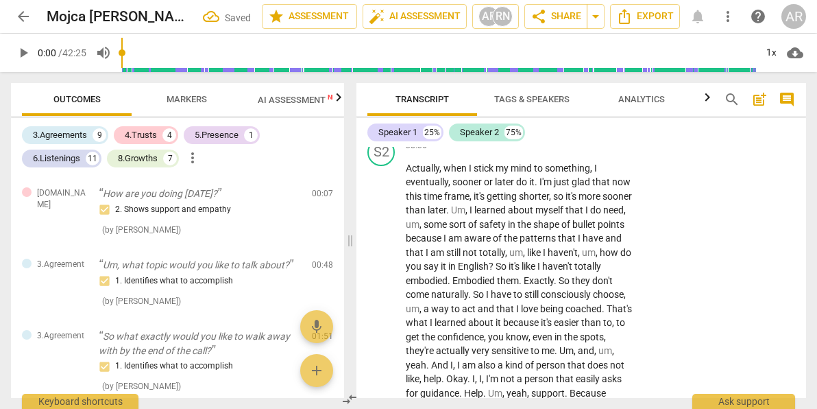
scroll to position [12171, 0]
click at [588, 97] on span "your" at bounding box center [585, 91] width 21 height 11
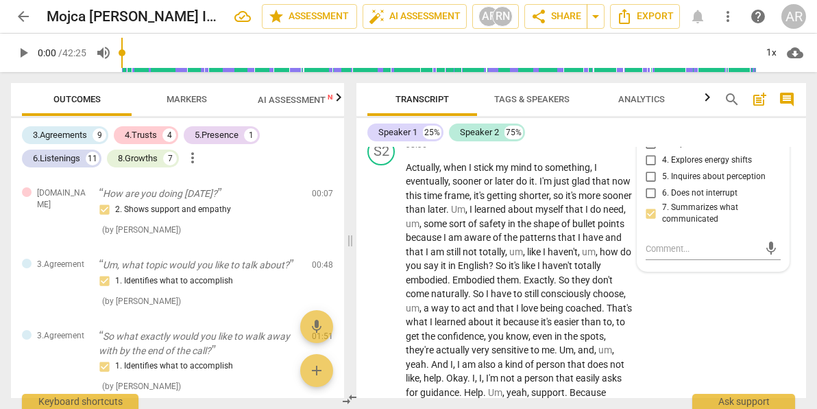
click at [549, 125] on span "yourself" at bounding box center [532, 119] width 36 height 11
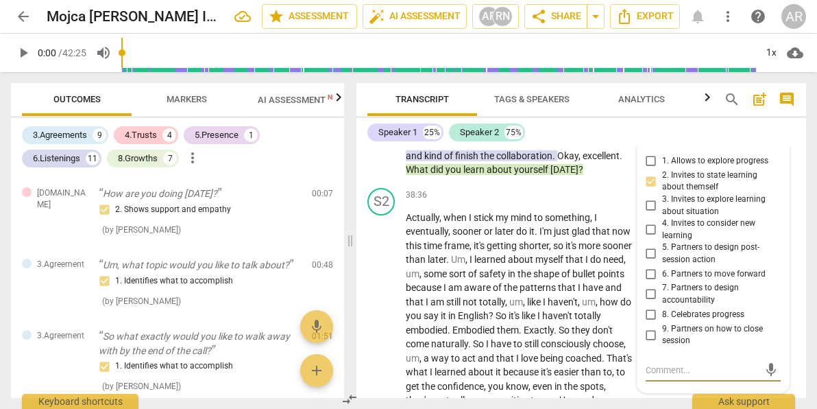
scroll to position [12104, 0]
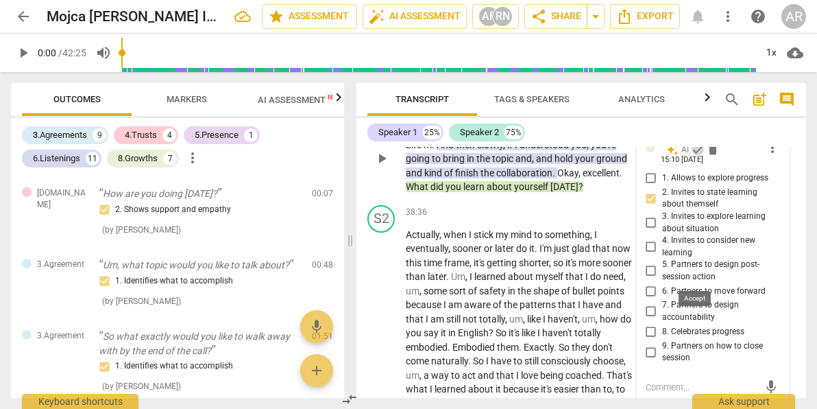
click at [693, 156] on span "check" at bounding box center [698, 150] width 14 height 14
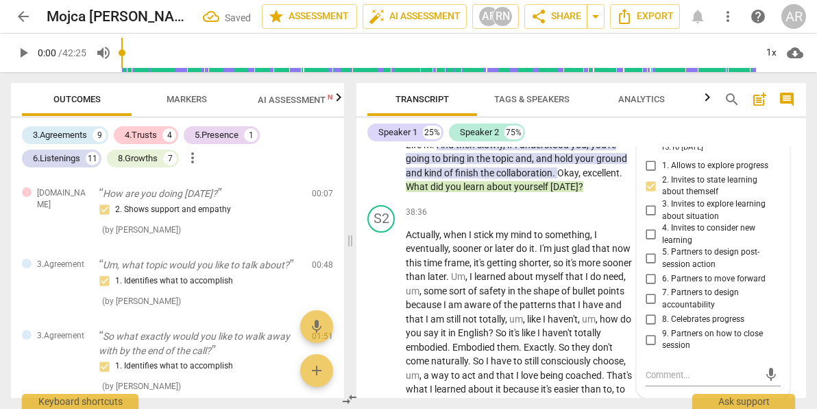
click at [547, 164] on span "and" at bounding box center [545, 158] width 19 height 11
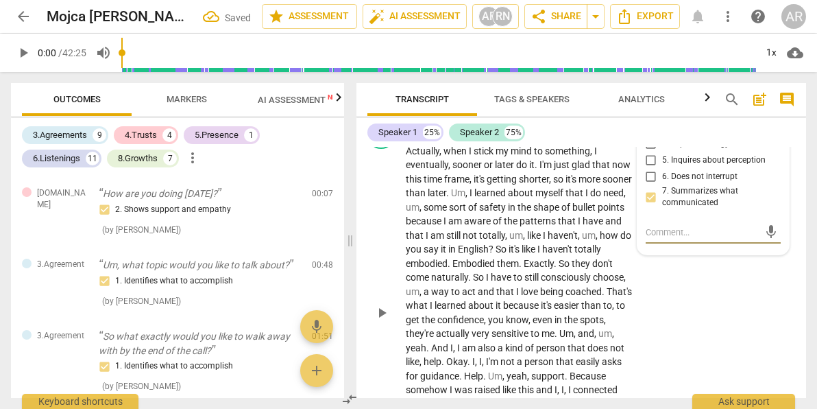
scroll to position [12133, 0]
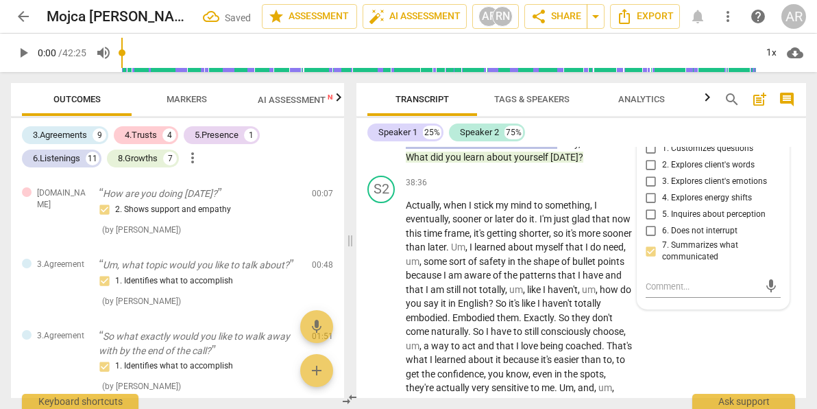
click at [572, 134] on span "hold" at bounding box center [565, 128] width 21 height 11
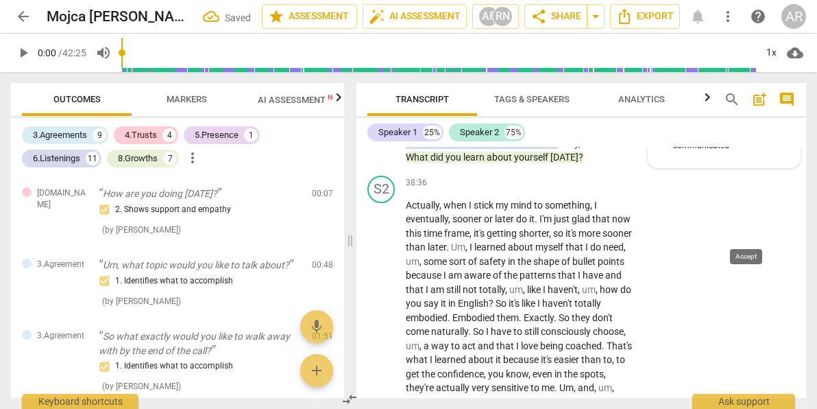
click at [744, 115] on span "check" at bounding box center [750, 108] width 14 height 14
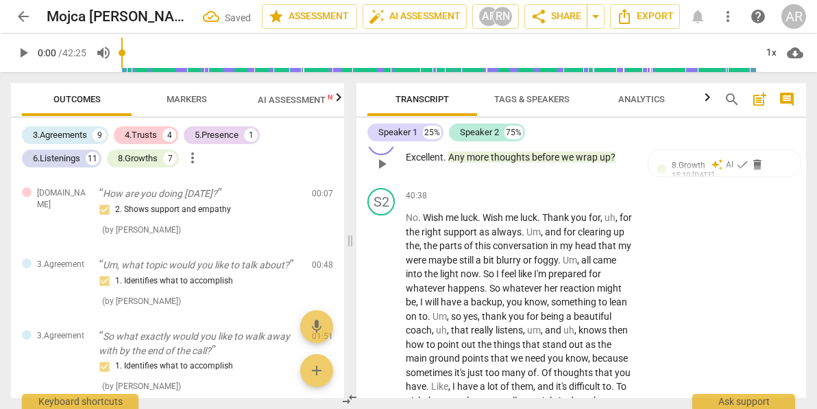
click at [599, 163] on span "wrap" at bounding box center [588, 157] width 24 height 11
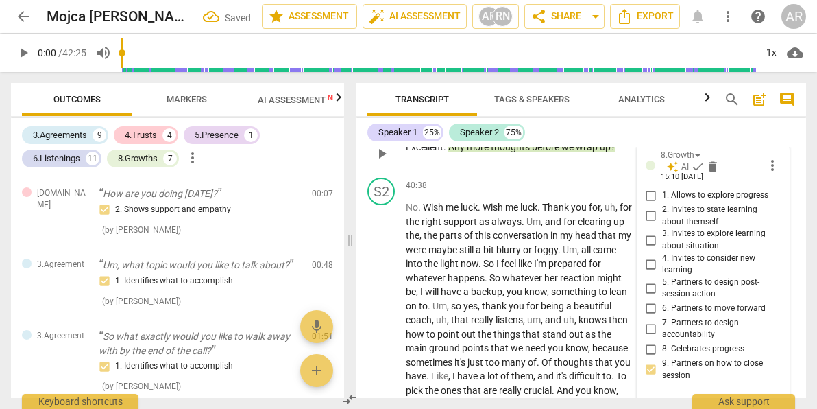
scroll to position [12694, 0]
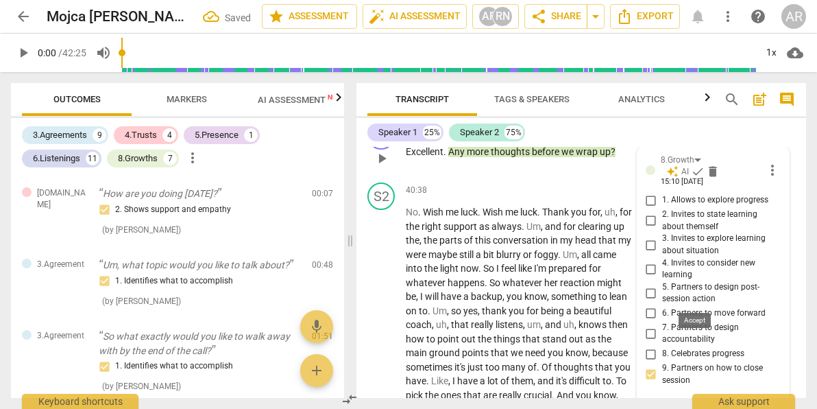
click at [694, 178] on span "check" at bounding box center [698, 172] width 14 height 14
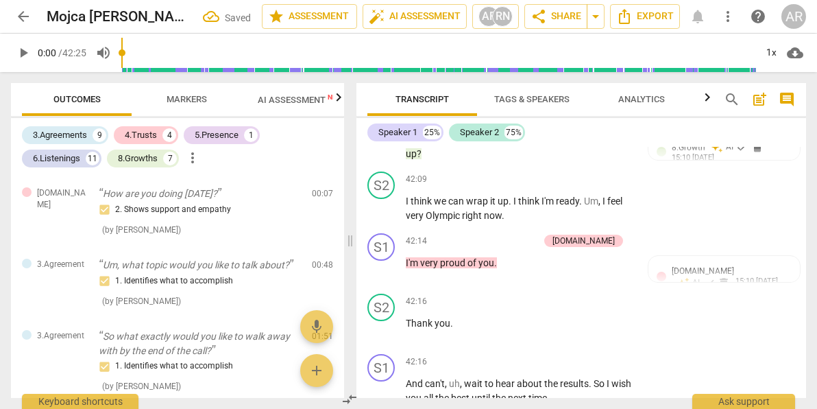
scroll to position [13085, 0]
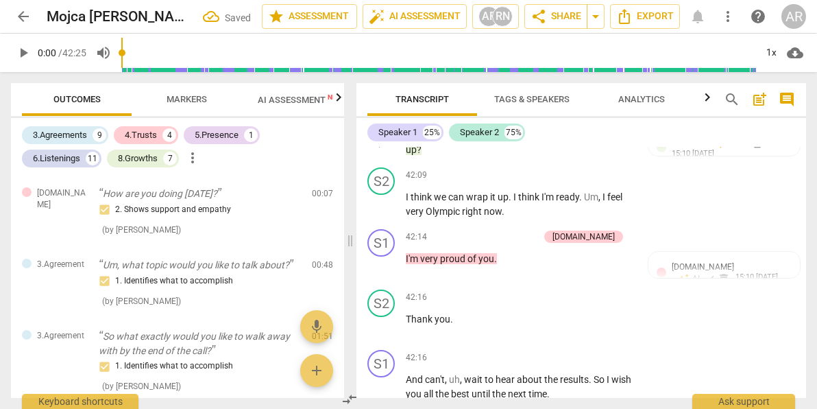
click at [592, 156] on p "Excellent . Well , any more thoughts or can we wrap up ?" at bounding box center [519, 142] width 227 height 28
click at [738, 149] on span "check" at bounding box center [743, 143] width 14 height 14
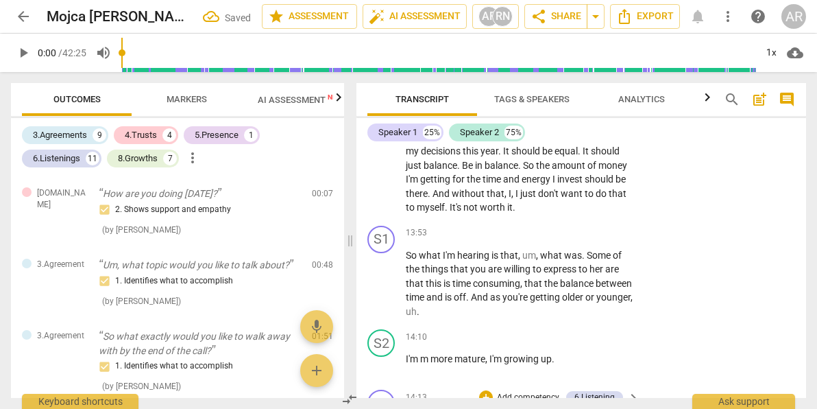
scroll to position [3608, 0]
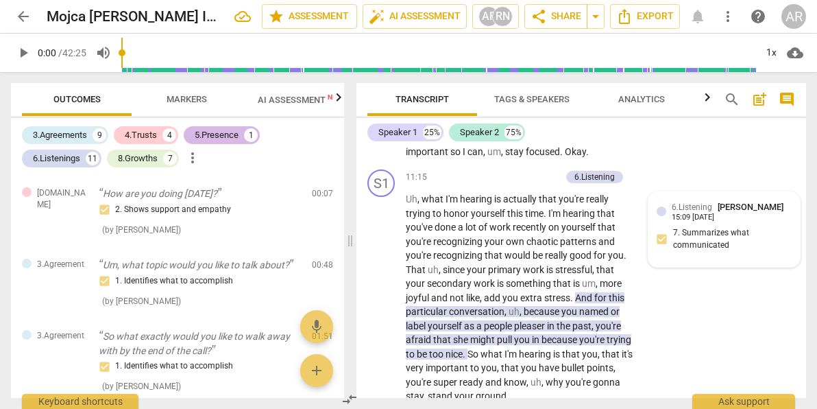
click at [219, 130] on div "5.Presence" at bounding box center [217, 135] width 44 height 14
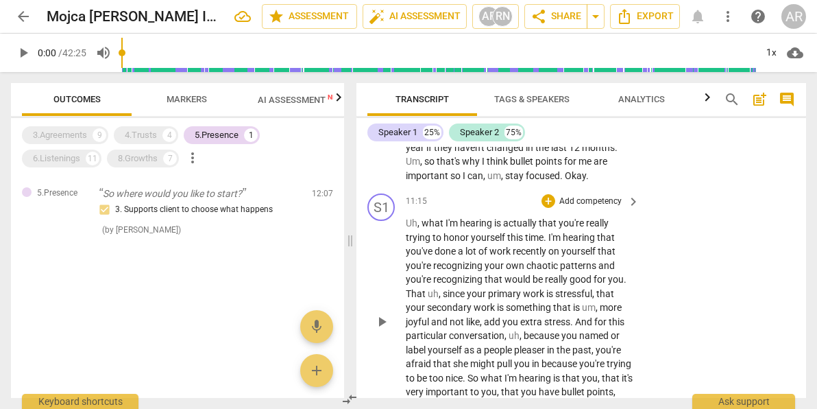
scroll to position [3526, 0]
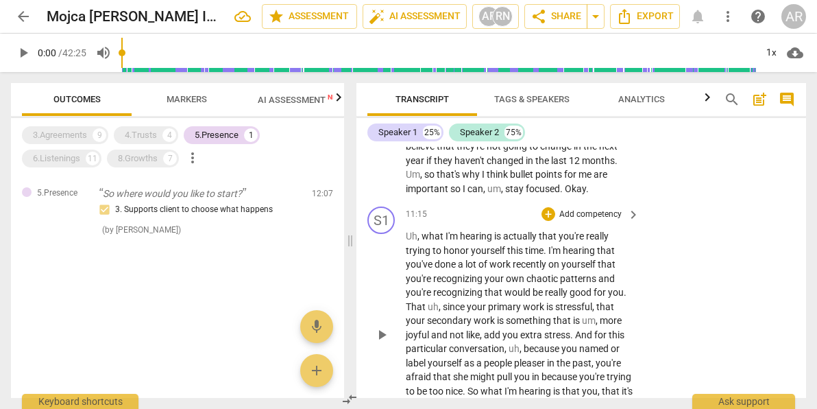
click at [232, 133] on div "5.Presence" at bounding box center [217, 135] width 44 height 14
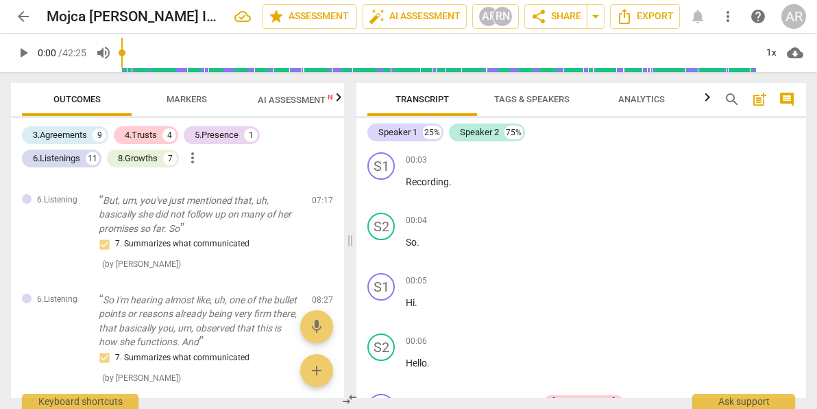
scroll to position [0, 0]
